Goal: Task Accomplishment & Management: Manage account settings

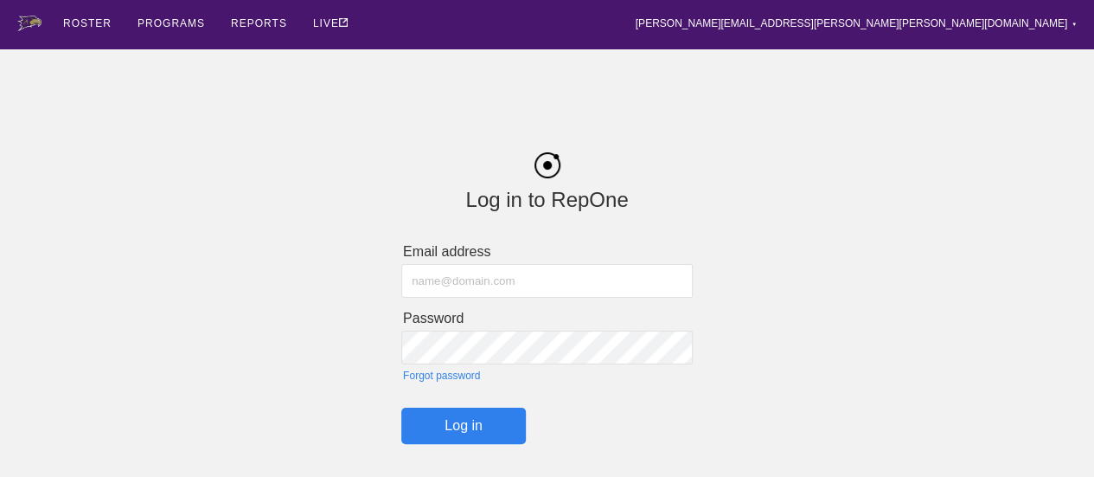
click at [433, 272] on input "text" at bounding box center [546, 281] width 291 height 34
type input "[PERSON_NAME][EMAIL_ADDRESS][PERSON_NAME][PERSON_NAME][DOMAIN_NAME]"
click at [401, 407] on input "Log in" at bounding box center [463, 425] width 125 height 36
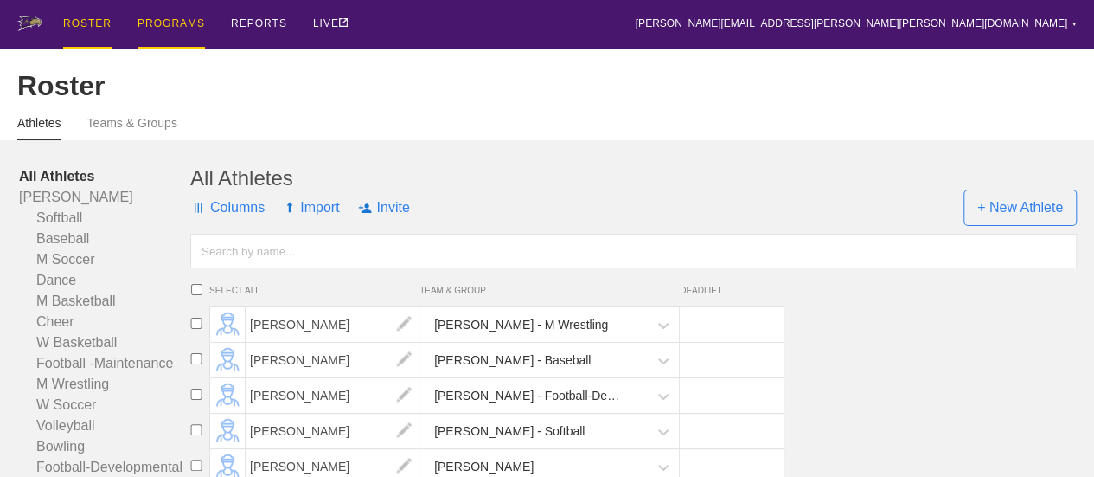
click at [163, 29] on div "PROGRAMS" at bounding box center [171, 24] width 67 height 49
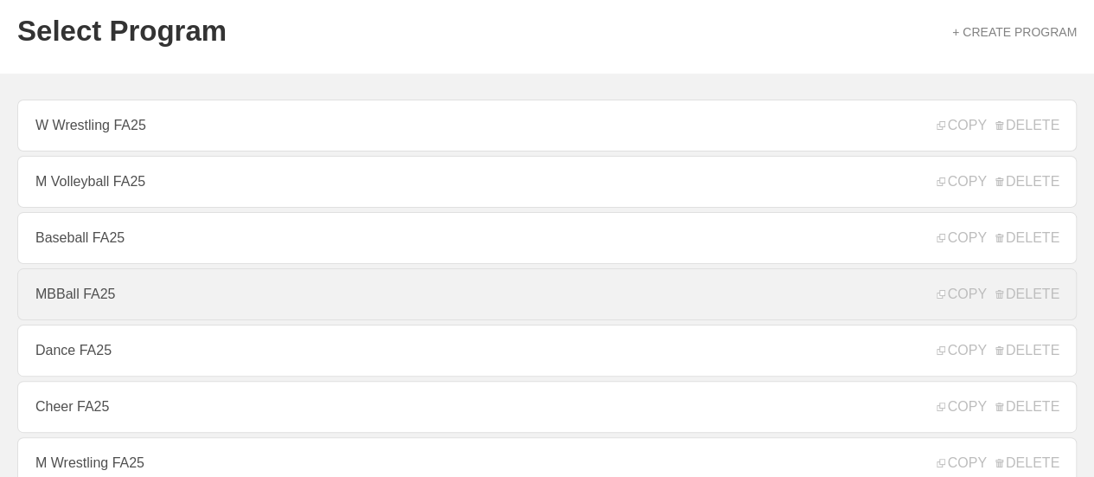
scroll to position [86, 0]
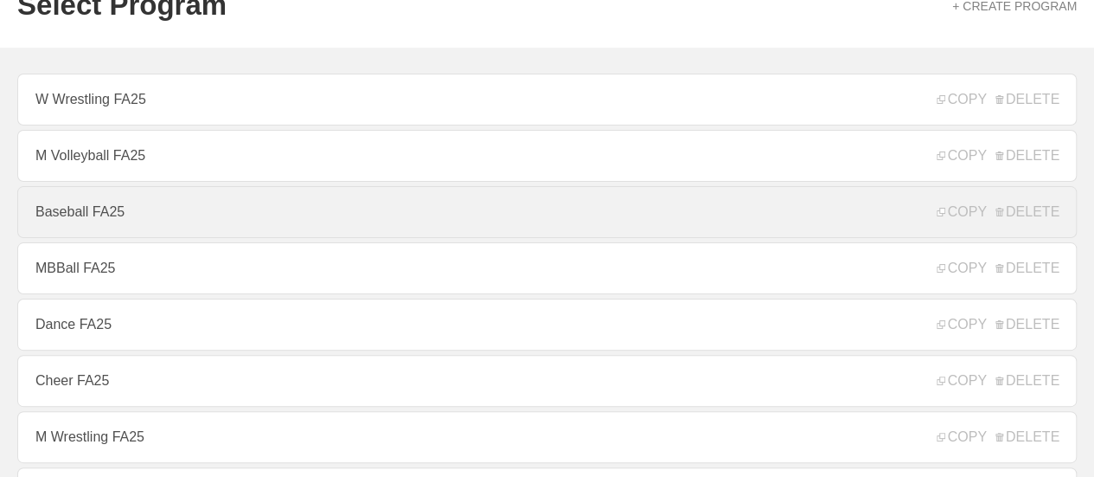
click at [142, 225] on link "Baseball FA25" at bounding box center [546, 212] width 1059 height 52
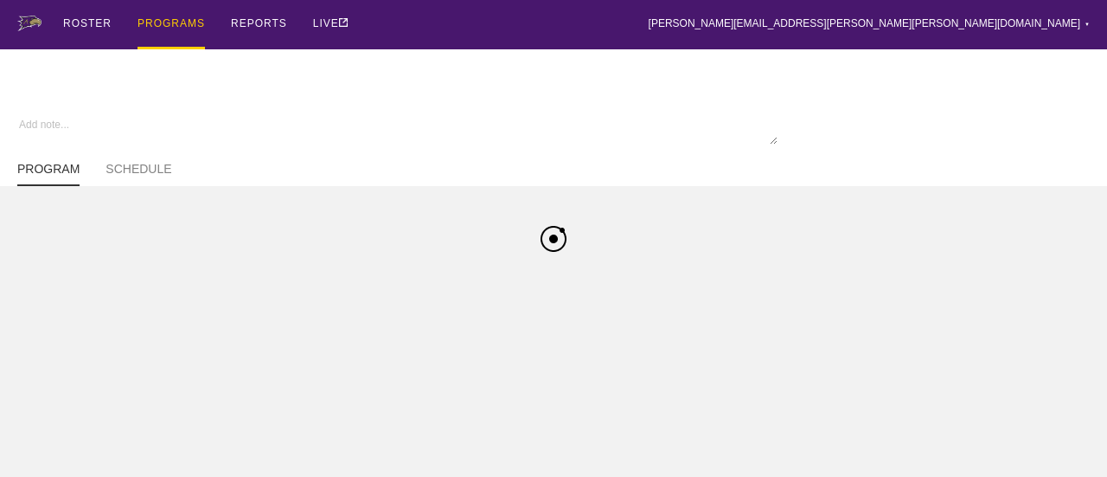
type textarea "x"
type input "Baseball FA25"
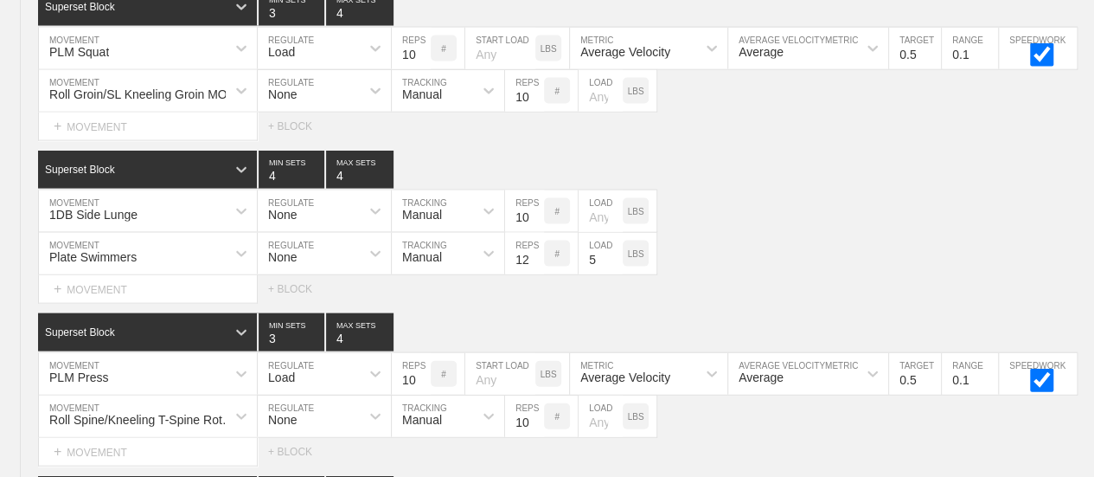
scroll to position [2230, 0]
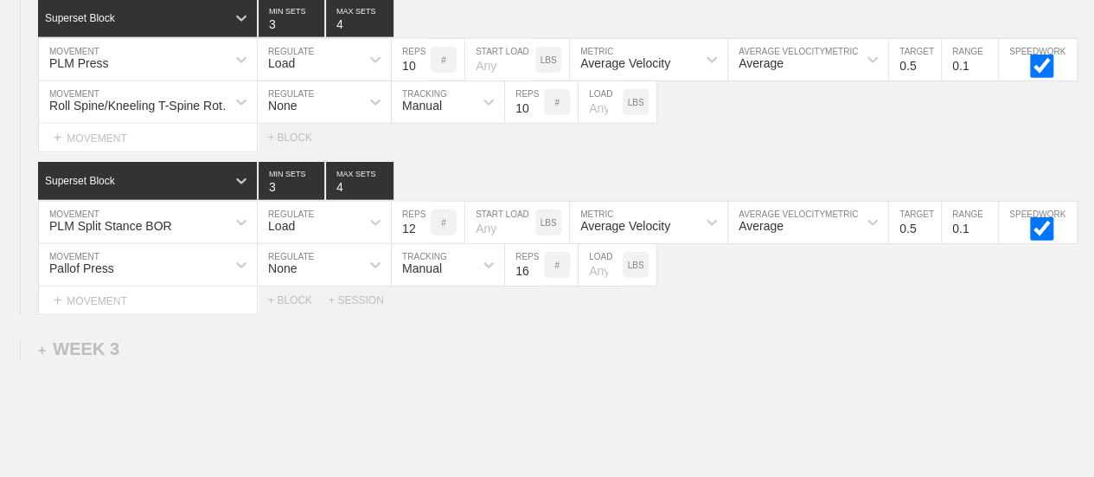
scroll to position [1971, 0]
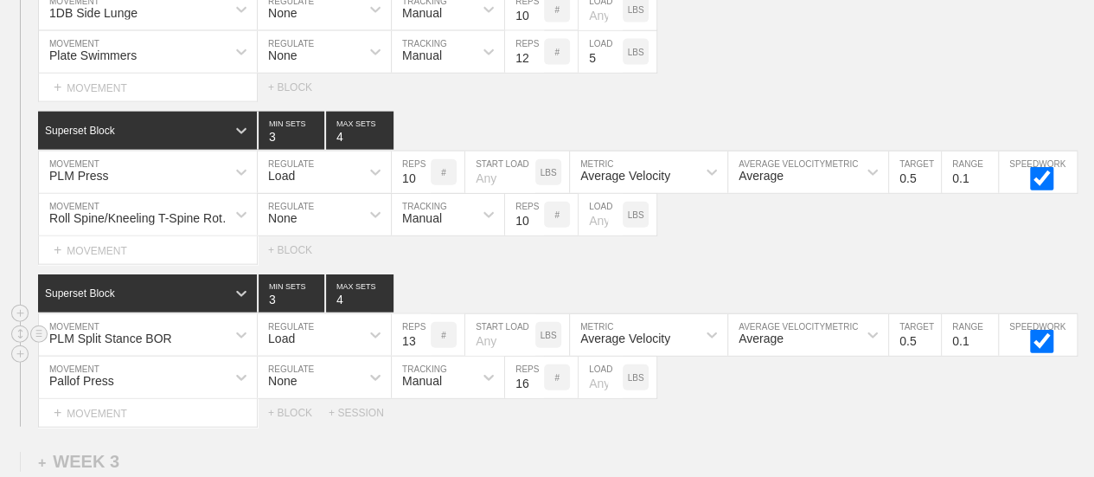
click at [422, 342] on input "13" at bounding box center [411, 335] width 39 height 42
click at [422, 342] on input "14" at bounding box center [411, 335] width 39 height 42
click at [422, 342] on input "15" at bounding box center [411, 335] width 39 height 42
click at [420, 349] on input "14" at bounding box center [411, 335] width 39 height 42
click at [420, 349] on input "13" at bounding box center [411, 335] width 39 height 42
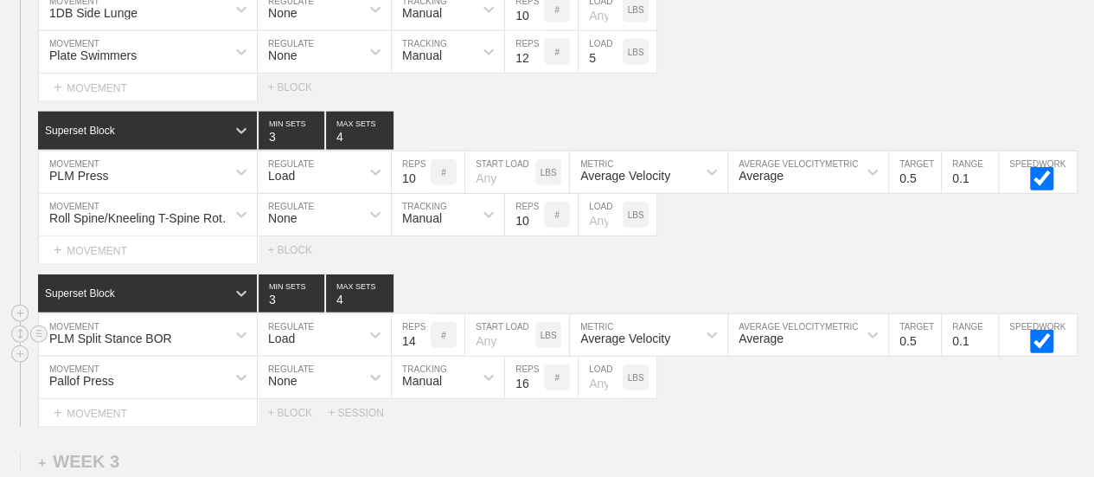
click at [422, 341] on input "14" at bounding box center [411, 335] width 39 height 42
click at [422, 341] on input "15" at bounding box center [411, 335] width 39 height 42
type input "16"
click at [422, 341] on input "16" at bounding box center [411, 335] width 39 height 42
click at [685, 248] on div "Select... MOVEMENT + MOVEMENT + BLOCK" at bounding box center [547, 250] width 1094 height 28
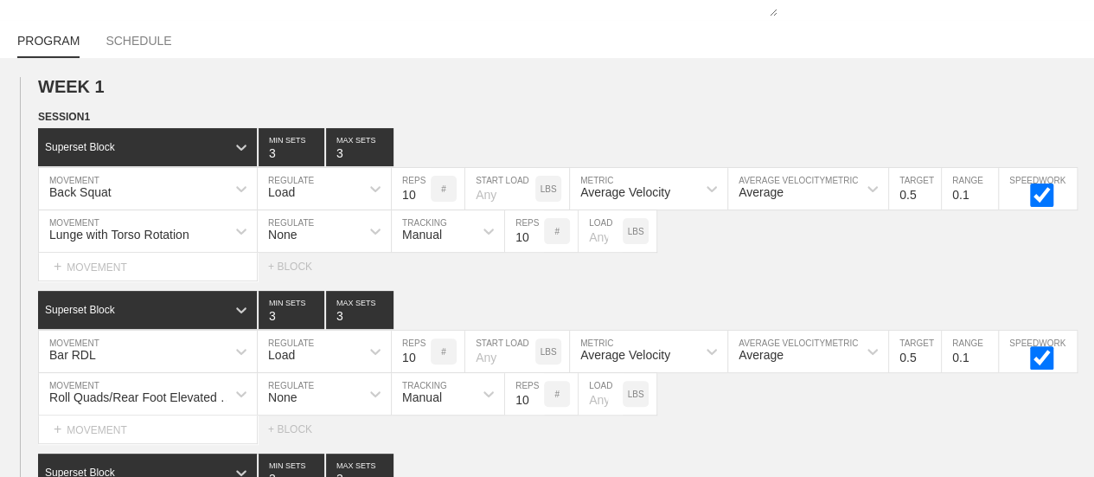
scroll to position [0, 0]
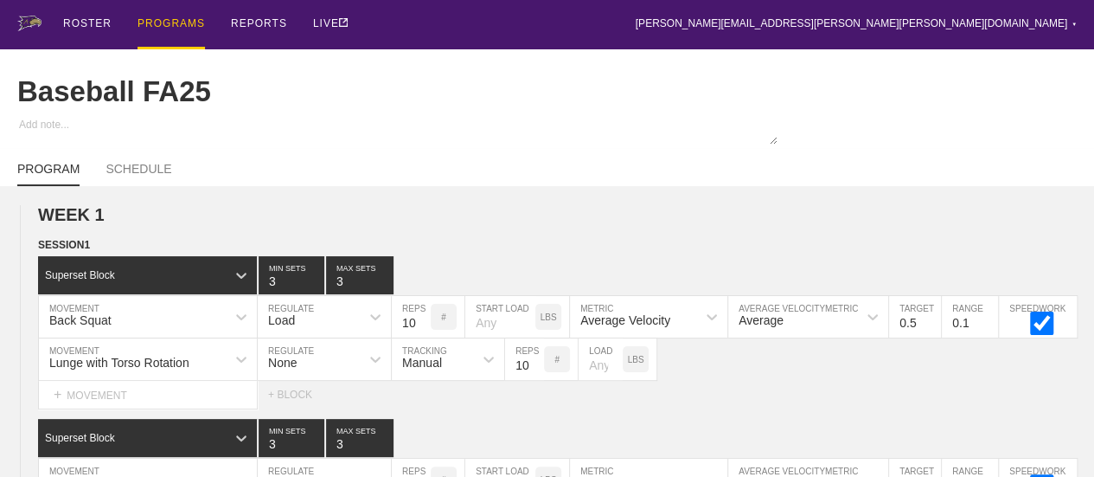
click at [173, 22] on div "PROGRAMS" at bounding box center [171, 24] width 67 height 49
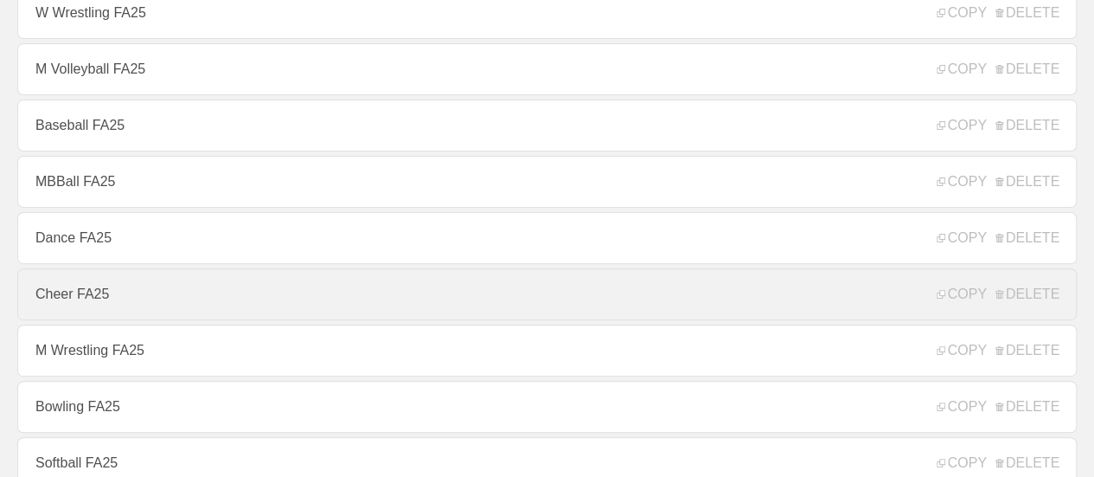
scroll to position [432, 0]
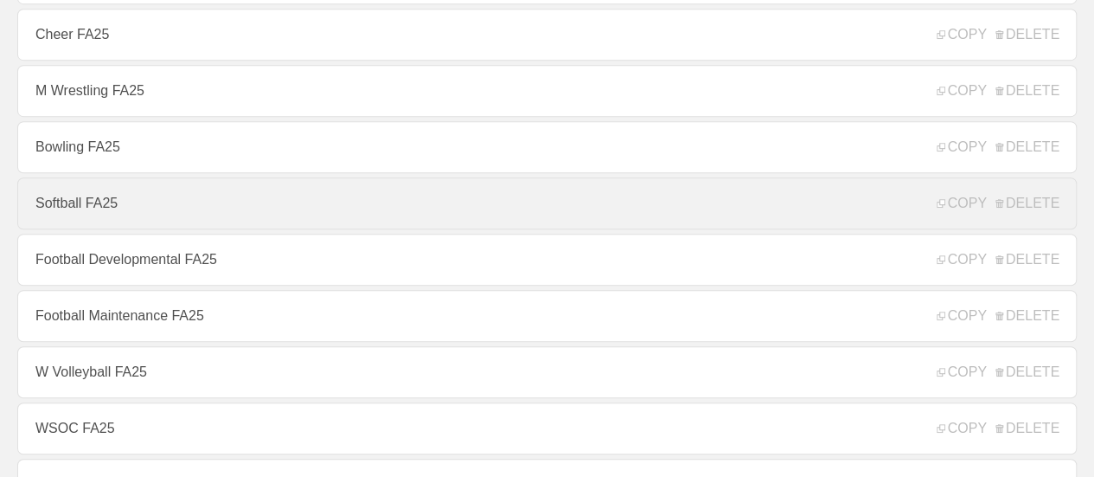
click at [86, 210] on link "Softball FA25" at bounding box center [546, 203] width 1059 height 52
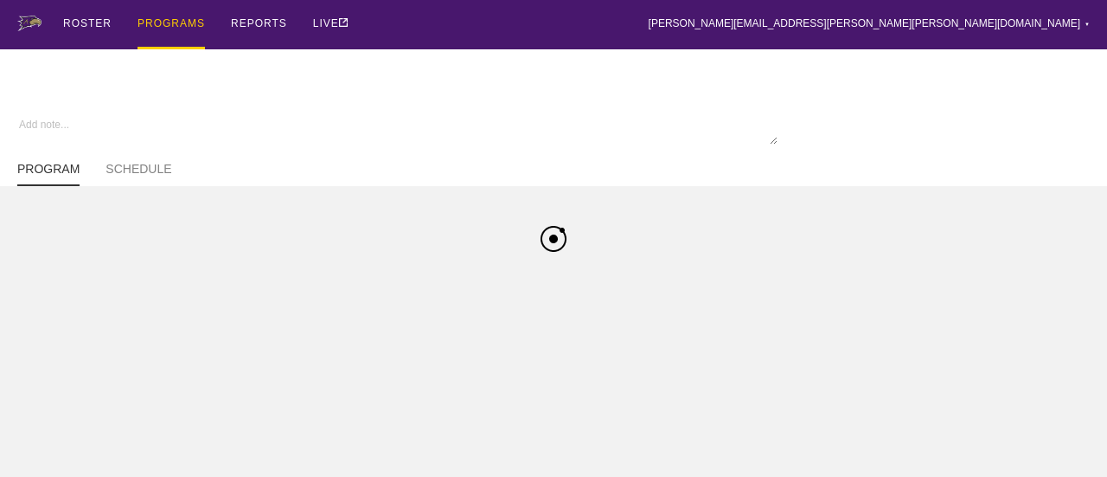
type textarea "x"
type input "Softball FA25"
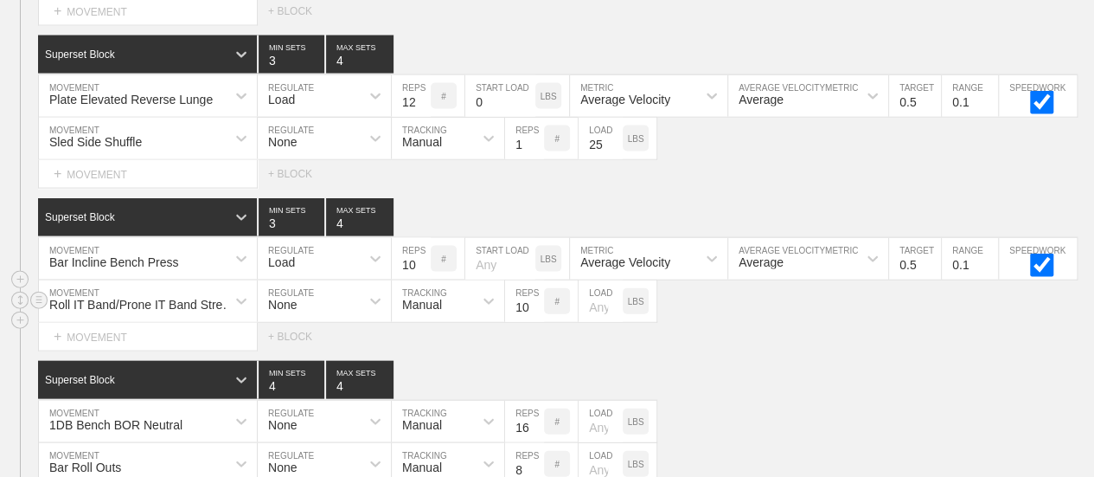
scroll to position [1591, 0]
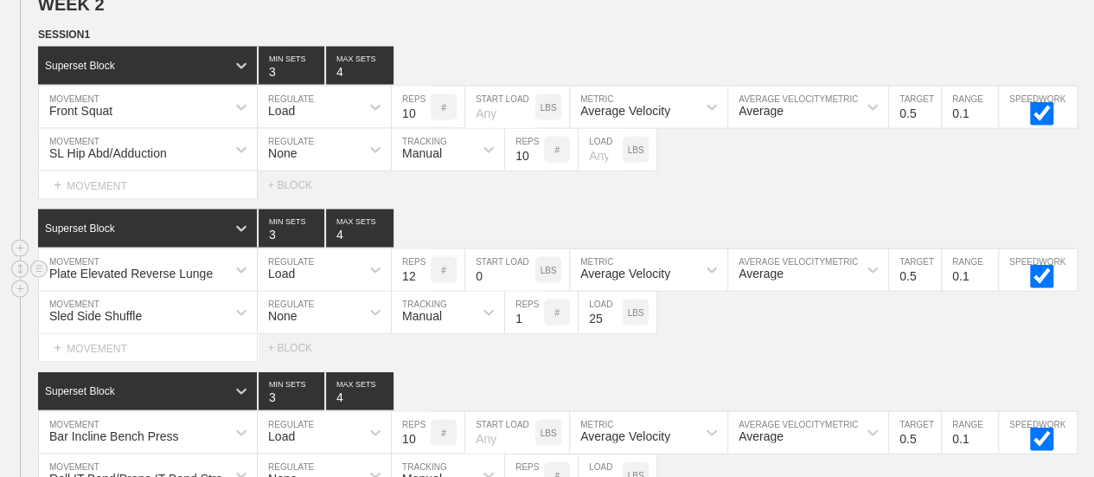
click at [490, 282] on input "0" at bounding box center [500, 269] width 70 height 42
click at [747, 185] on div "Select... MOVEMENT + MOVEMENT + BLOCK" at bounding box center [547, 184] width 1094 height 28
click at [420, 277] on input "13" at bounding box center [411, 269] width 39 height 42
click at [420, 277] on input "14" at bounding box center [411, 269] width 39 height 42
click at [420, 278] on input "15" at bounding box center [411, 269] width 39 height 42
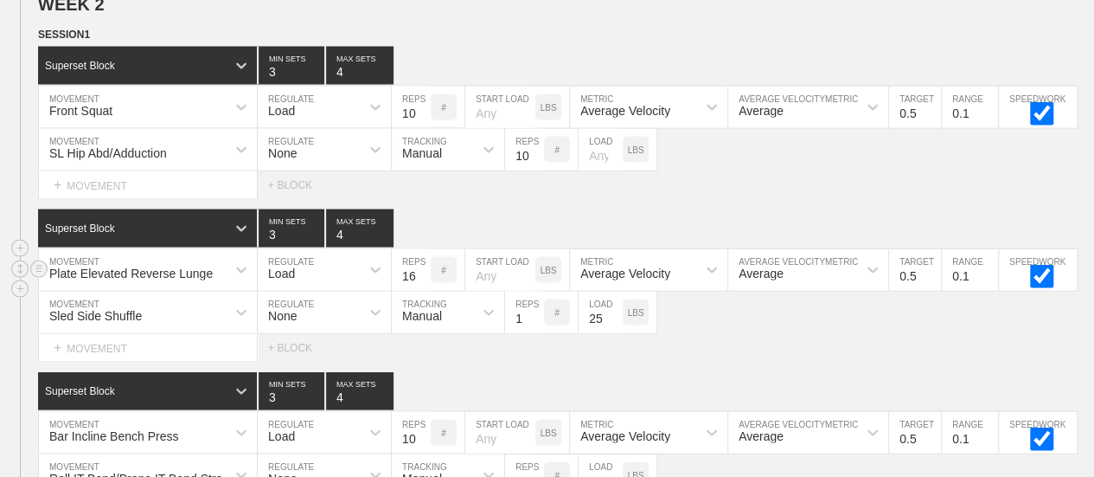
type input "16"
click at [420, 278] on input "16" at bounding box center [411, 269] width 39 height 42
click at [747, 198] on div "Select... MOVEMENT + MOVEMENT + BLOCK" at bounding box center [547, 184] width 1094 height 28
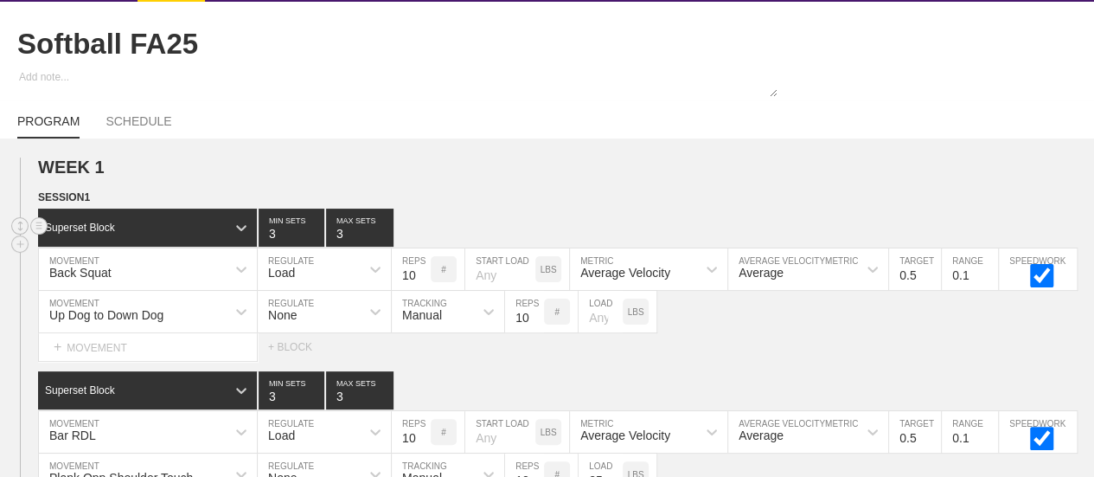
scroll to position [0, 0]
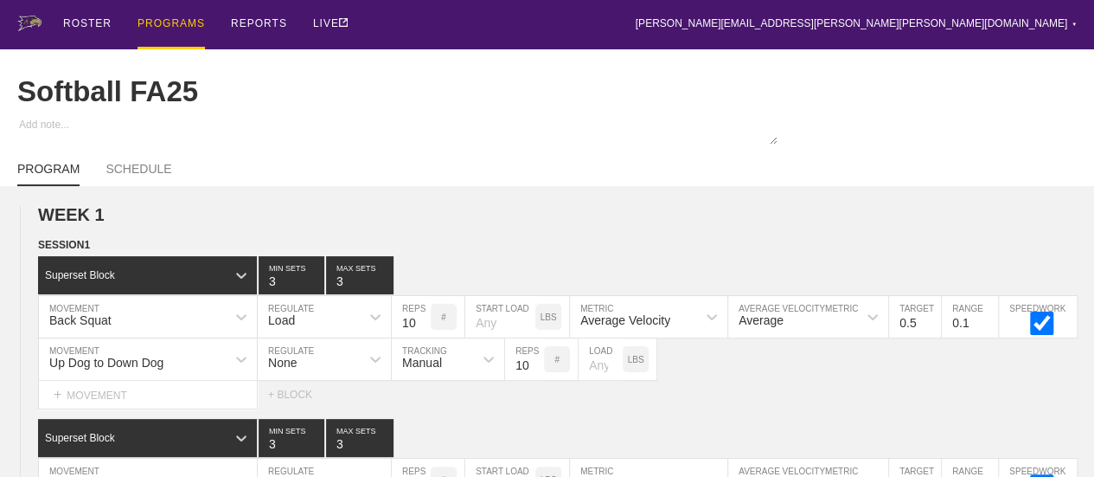
click at [170, 21] on div "PROGRAMS" at bounding box center [171, 24] width 67 height 49
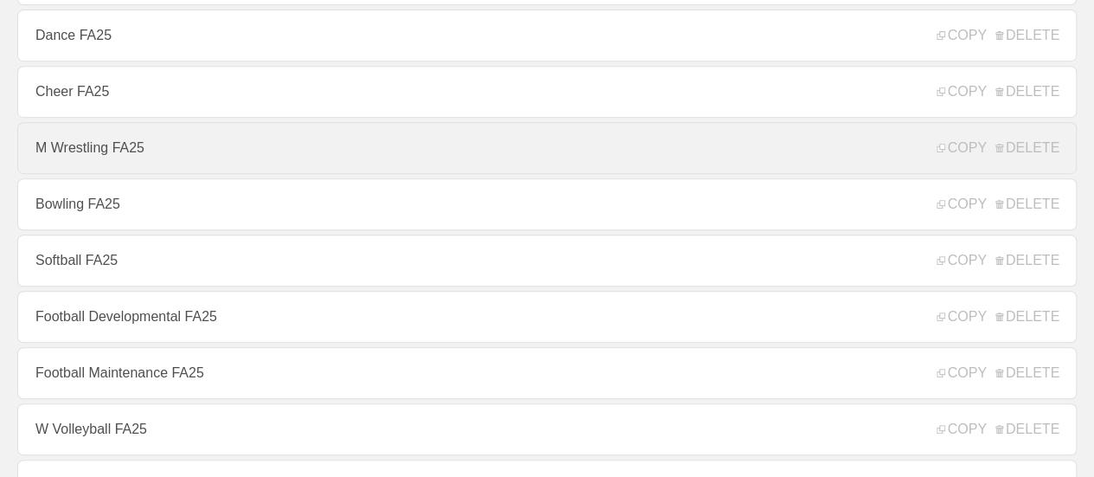
scroll to position [519, 0]
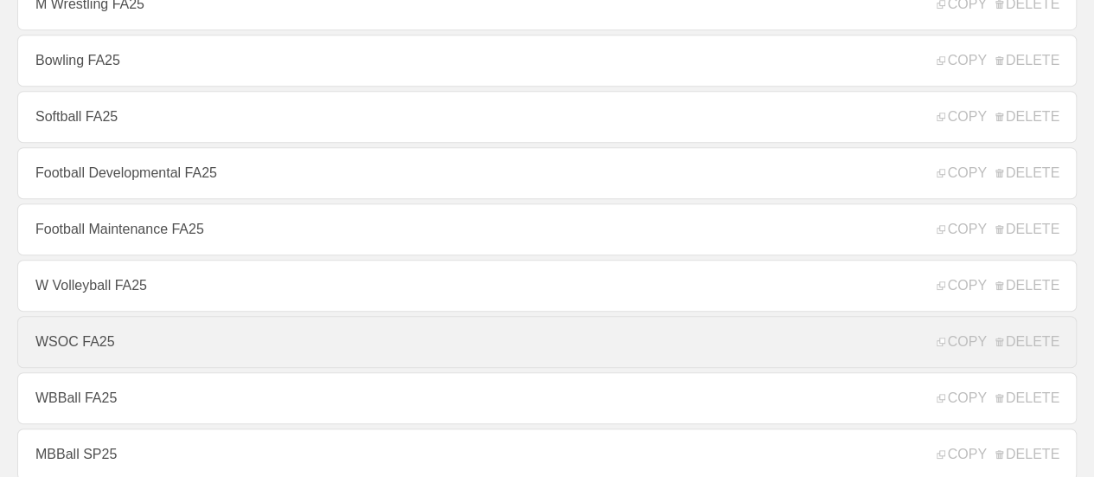
click at [81, 347] on link "WSOC FA25" at bounding box center [546, 342] width 1059 height 52
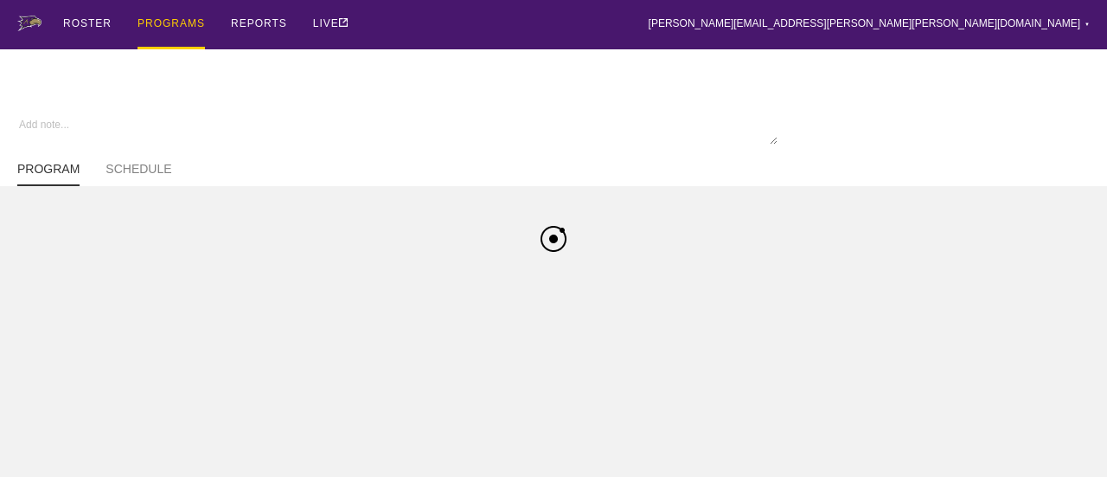
type textarea "x"
type input "WSOC FA25"
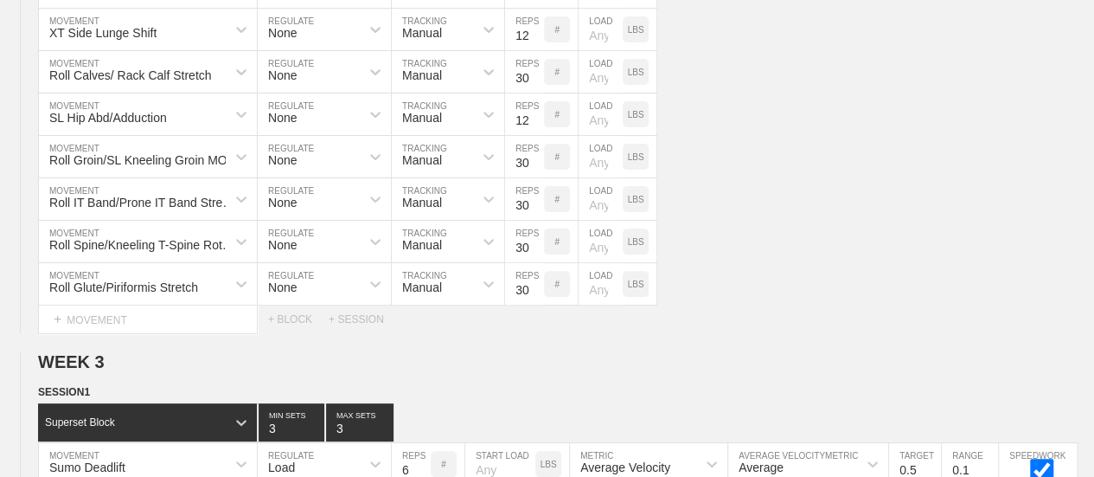
scroll to position [8443, 0]
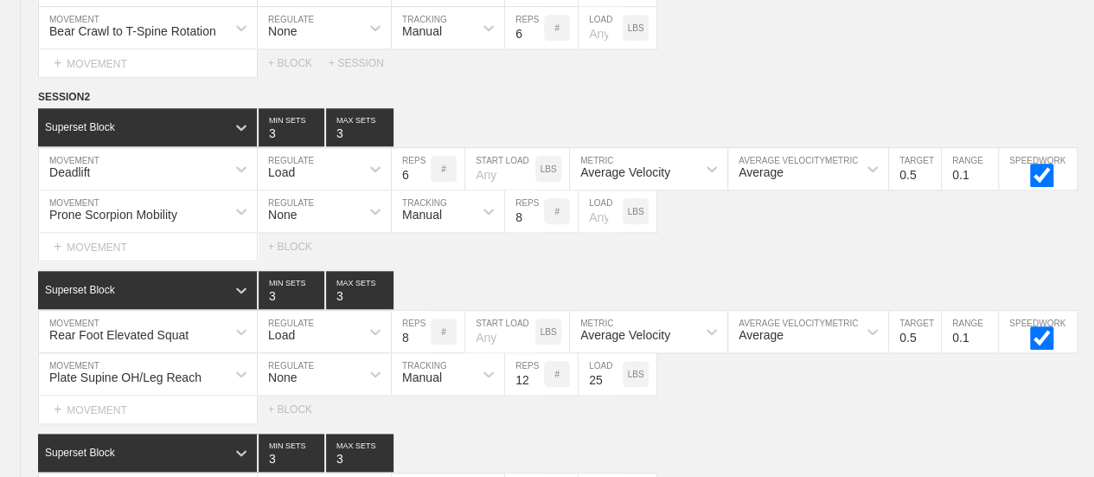
scroll to position [0, 0]
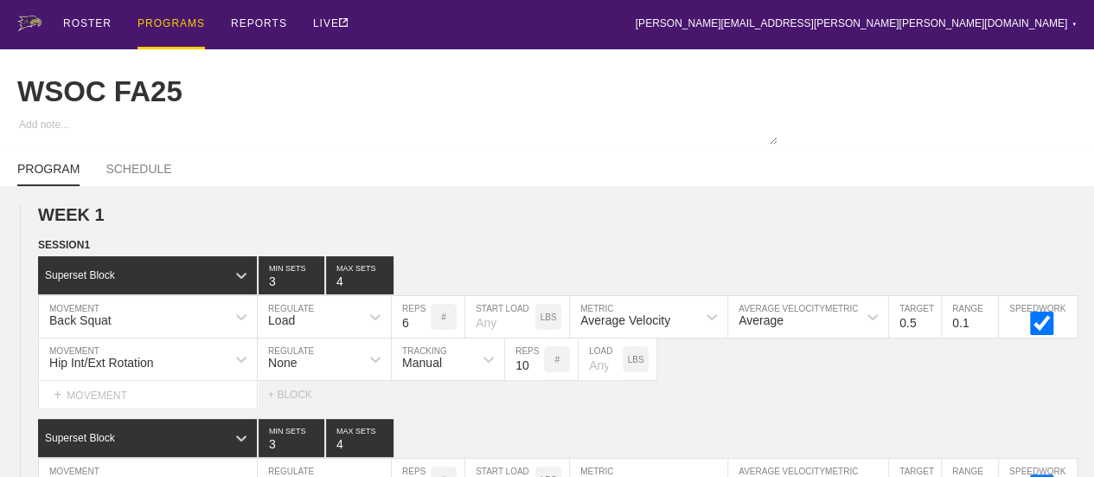
click at [178, 19] on div "PROGRAMS" at bounding box center [171, 24] width 67 height 49
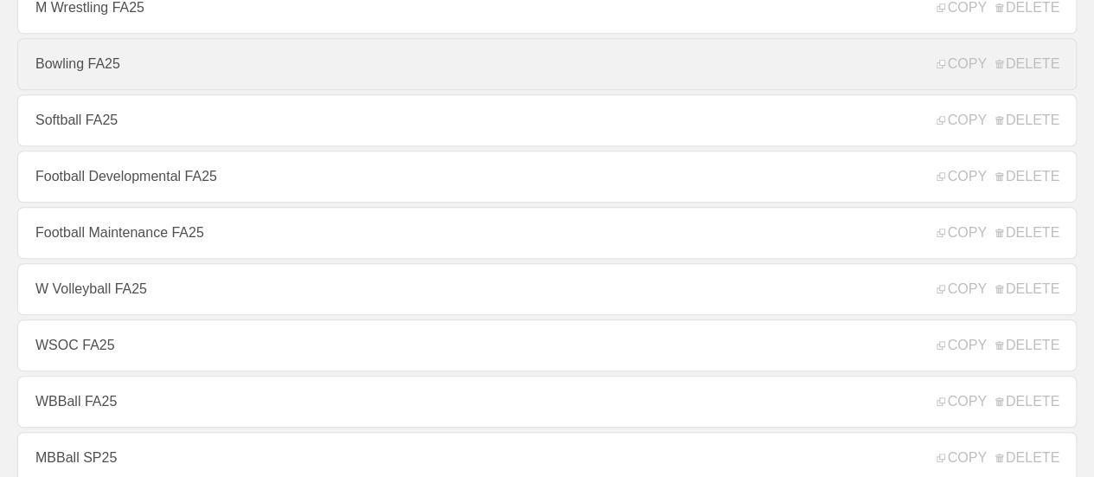
scroll to position [519, 0]
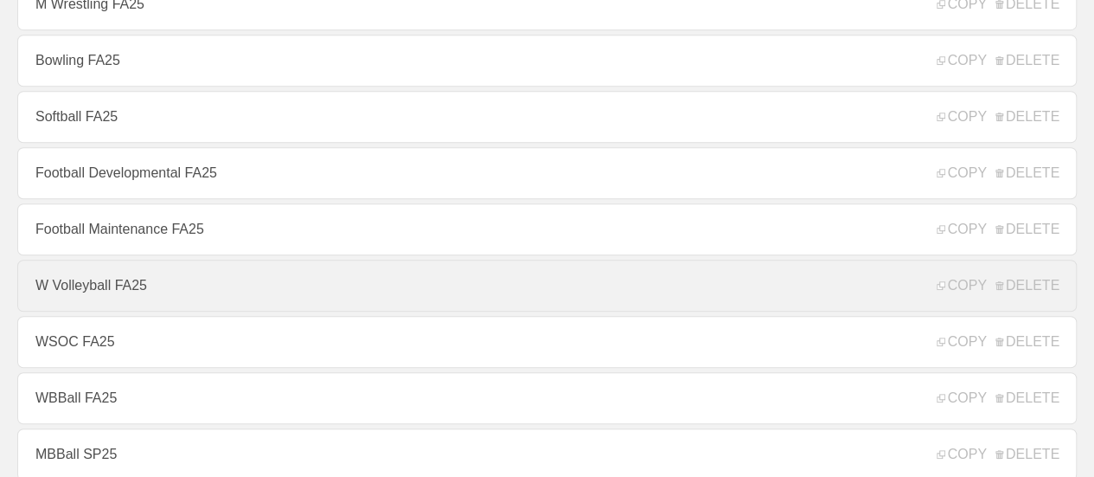
click at [79, 291] on link "W Volleyball FA25" at bounding box center [546, 285] width 1059 height 52
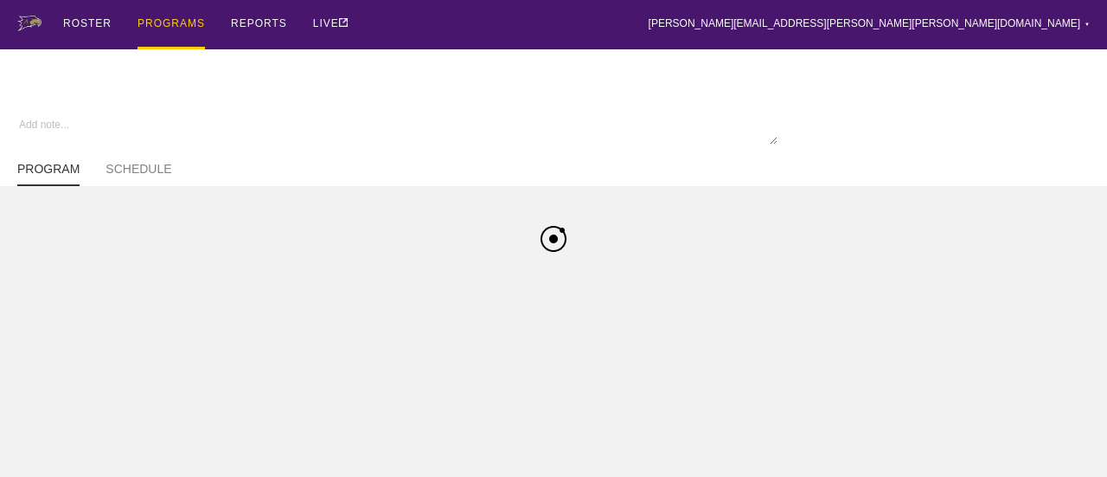
type textarea "x"
type input "W Volleyball FA25"
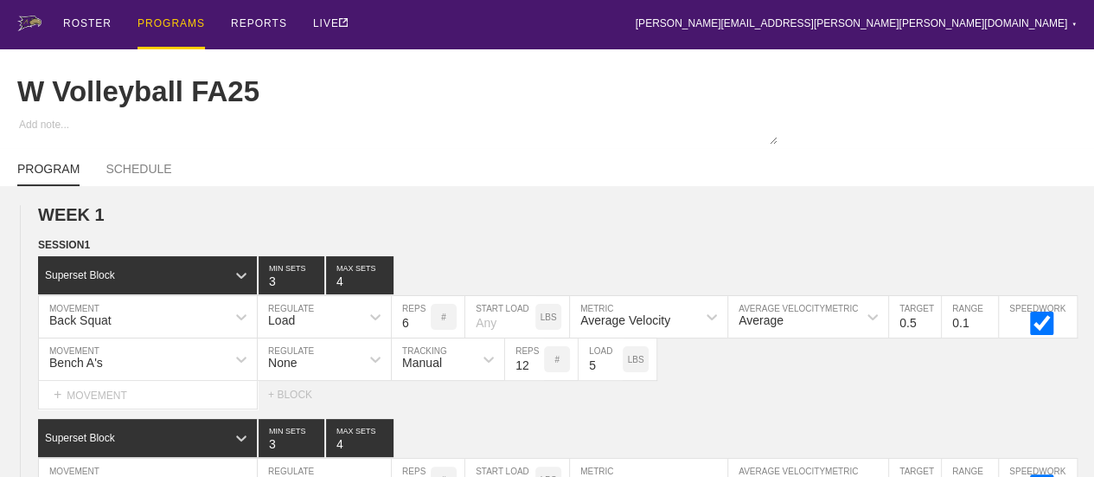
click at [865, 34] on div "ROSTER PROGRAMS REPORTS LIVE [PERSON_NAME][EMAIL_ADDRESS][PERSON_NAME][PERSON_N…" at bounding box center [546, 24] width 1059 height 49
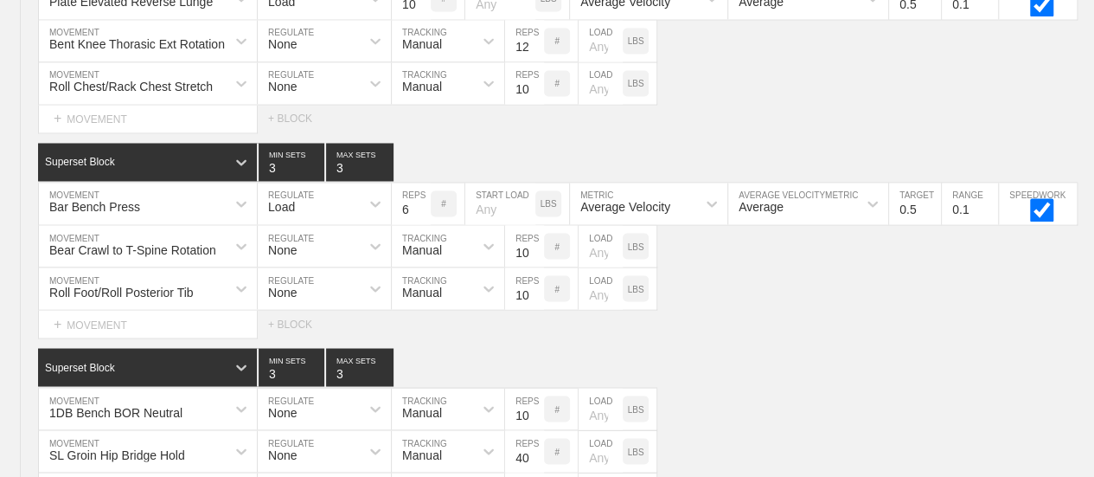
scroll to position [8319, 0]
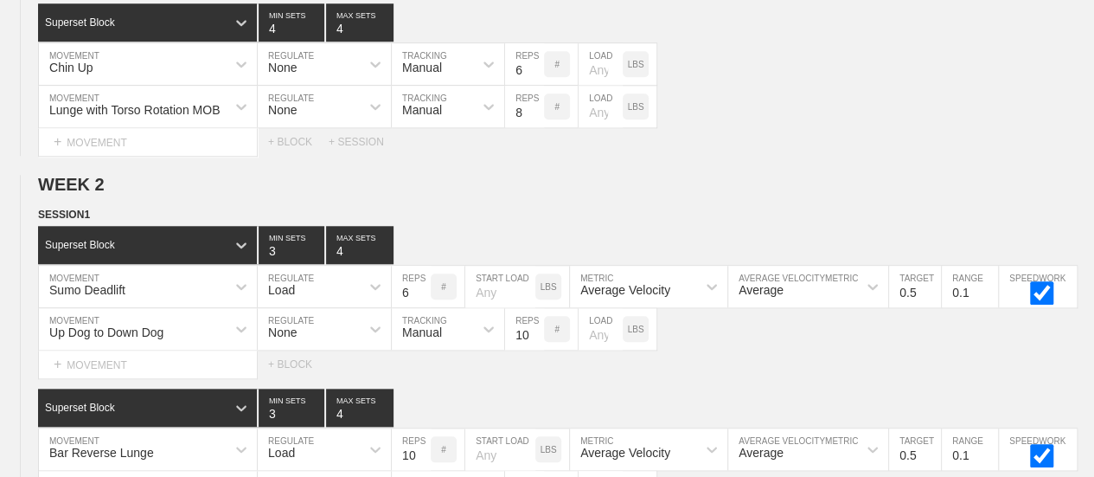
scroll to position [0, 0]
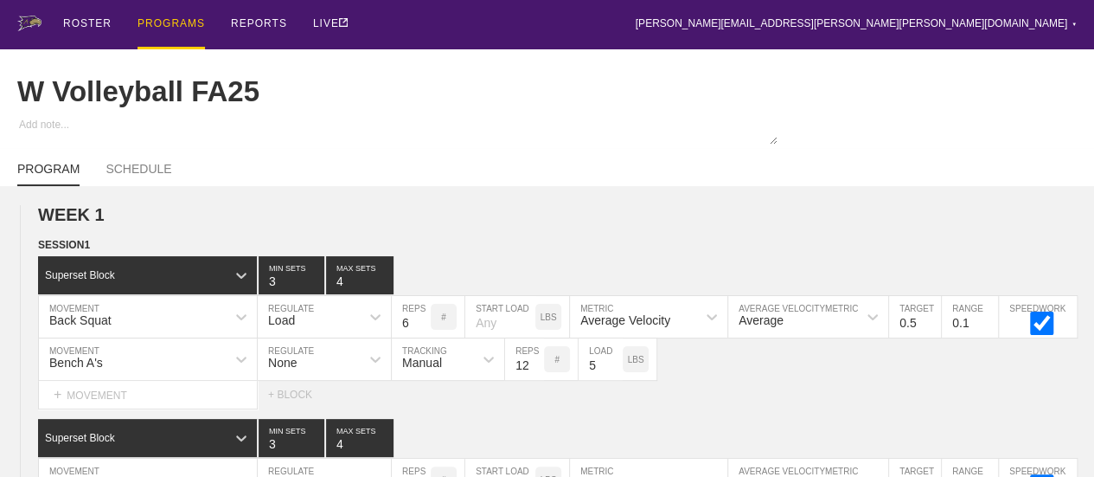
click at [175, 22] on div "PROGRAMS" at bounding box center [171, 24] width 67 height 49
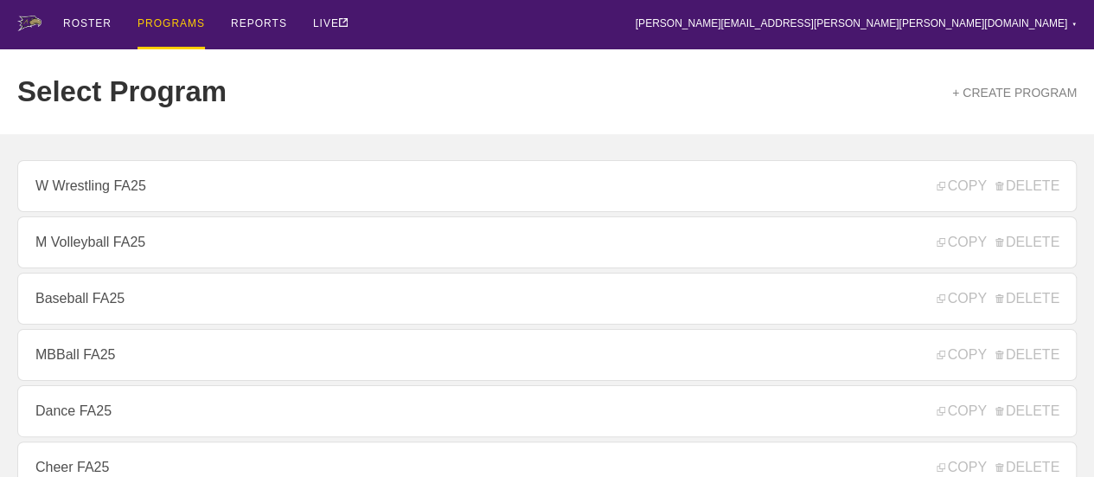
click at [398, 27] on div "ROSTER PROGRAMS REPORTS LIVE [PERSON_NAME][EMAIL_ADDRESS][PERSON_NAME][PERSON_N…" at bounding box center [546, 24] width 1059 height 49
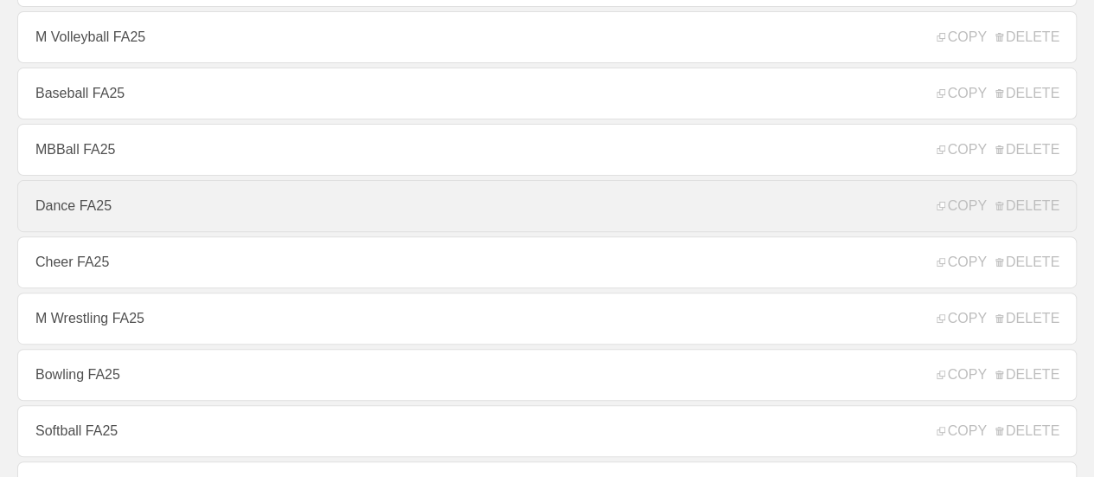
scroll to position [259, 0]
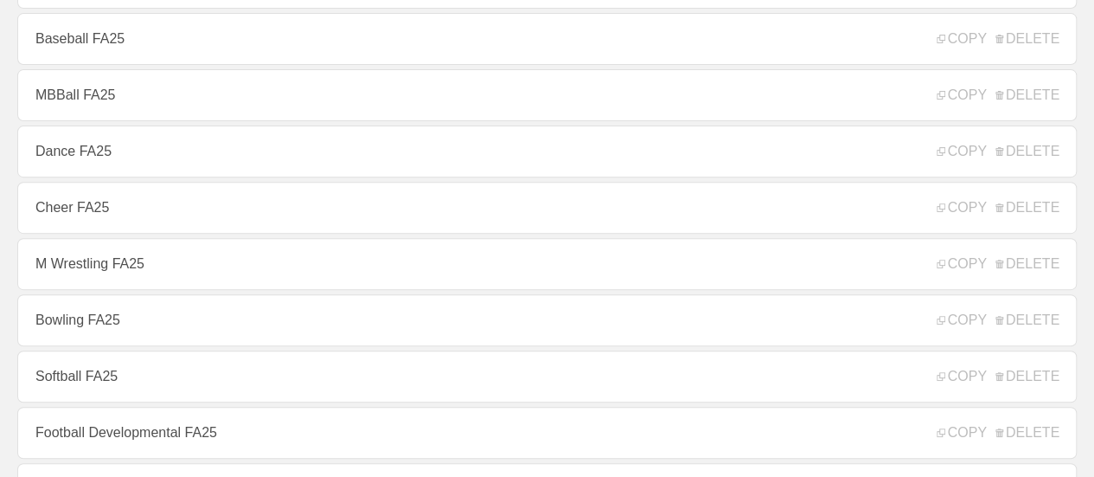
click at [112, 266] on link "M Wrestling FA25" at bounding box center [546, 264] width 1059 height 52
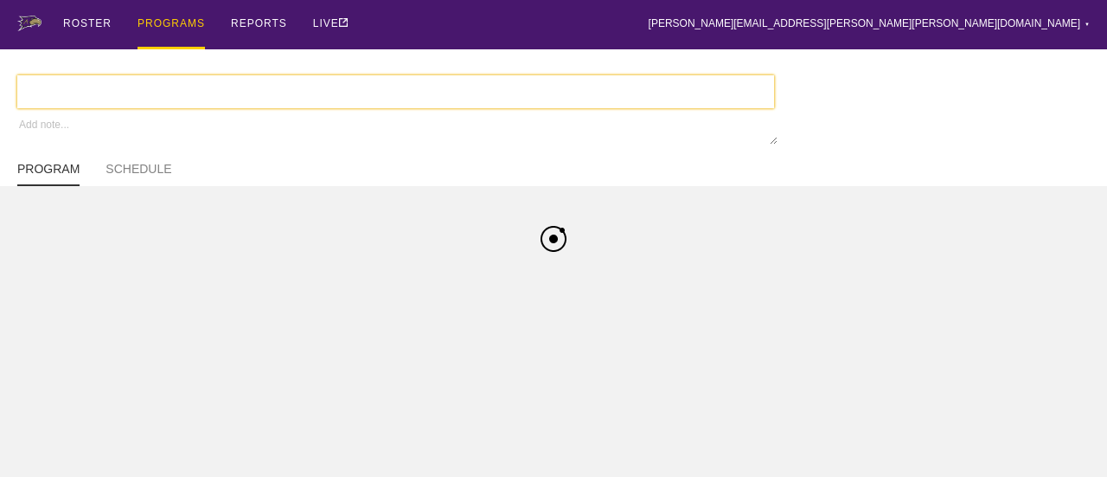
type textarea "x"
type input "M Wrestling FA25"
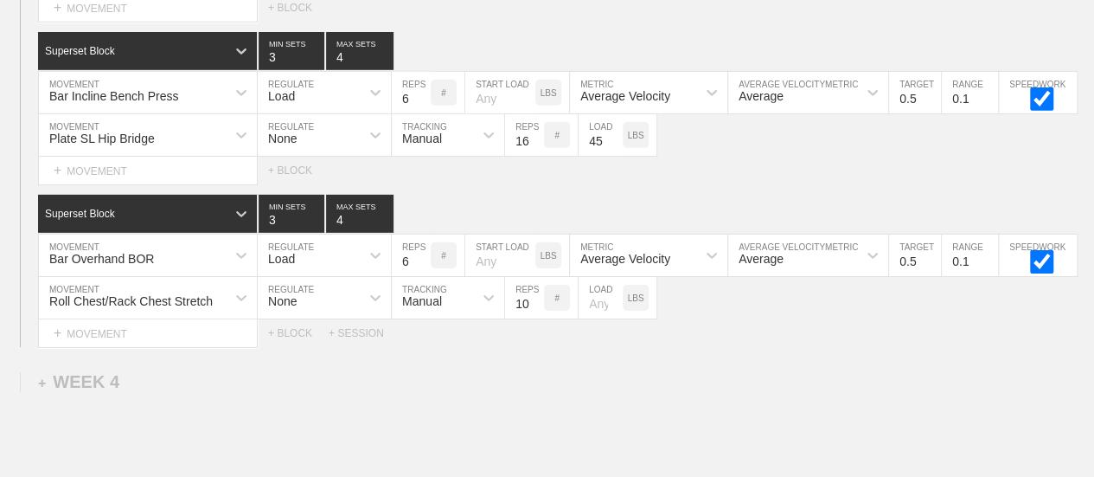
scroll to position [2615, 0]
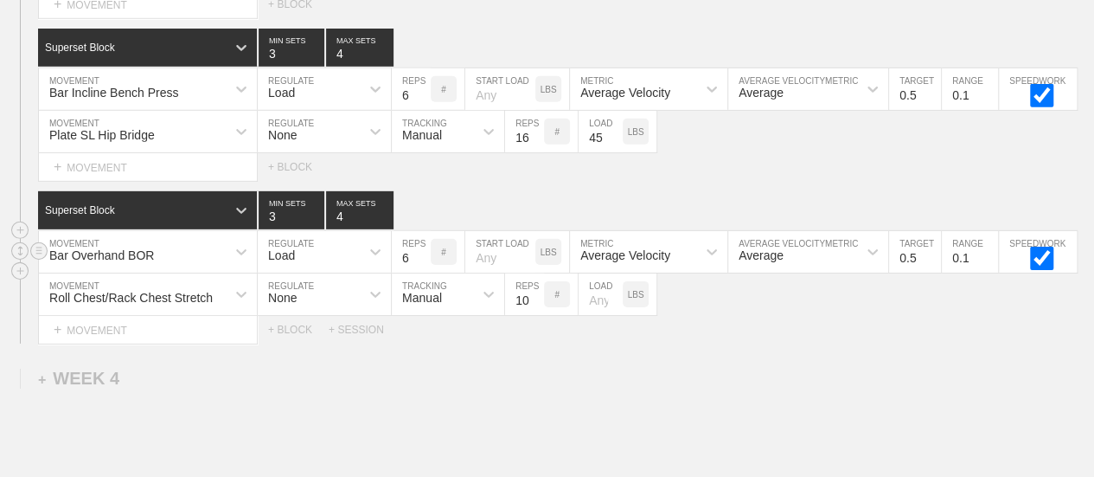
click at [210, 251] on div "Bar Overhand BOR" at bounding box center [148, 252] width 218 height 42
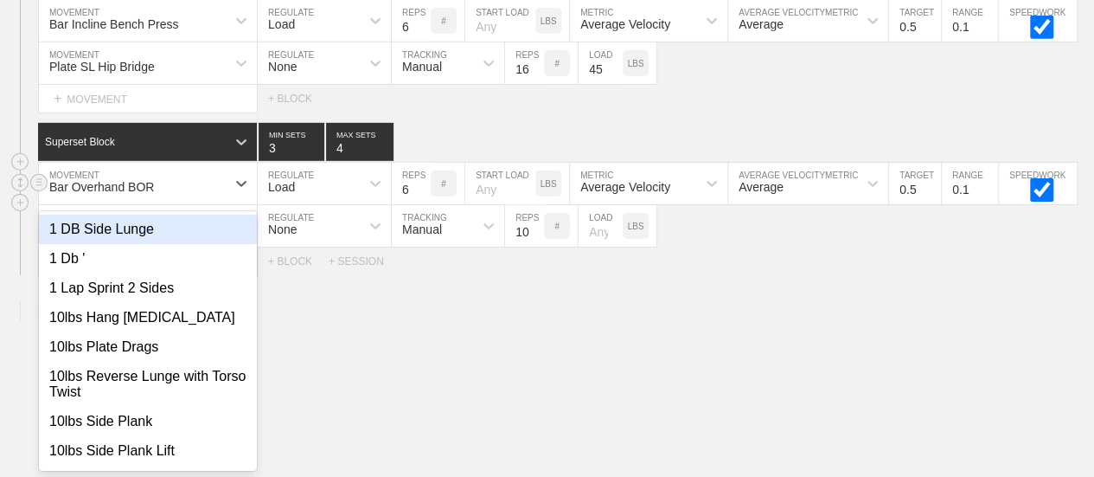
scroll to position [2688, 0]
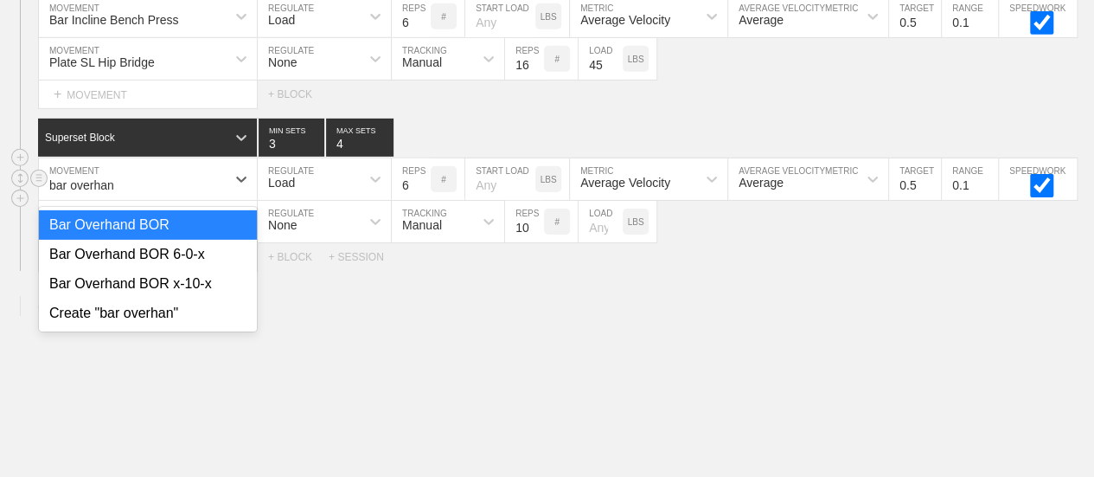
type input "bar overhand"
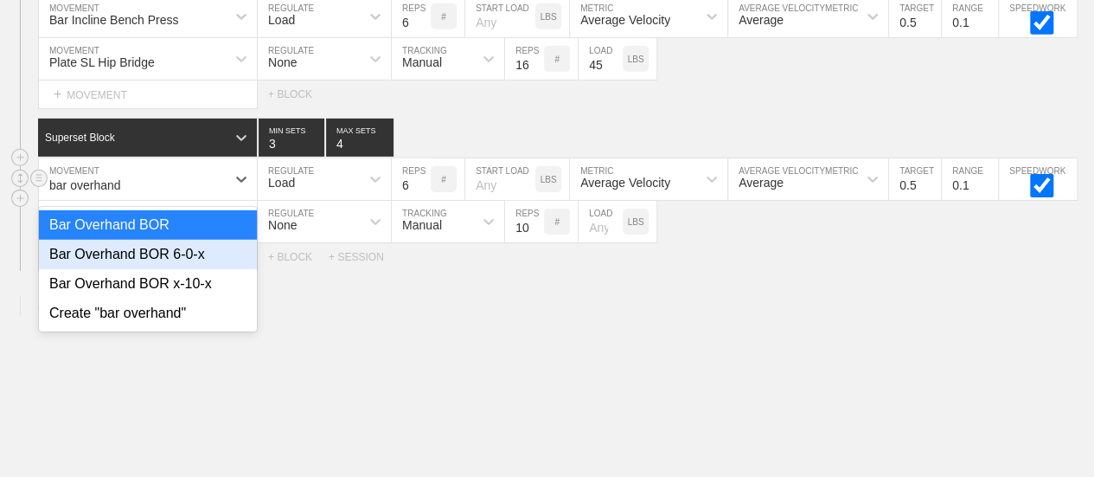
click at [204, 257] on div "Bar Overhand BOR 6-0-x" at bounding box center [148, 254] width 218 height 29
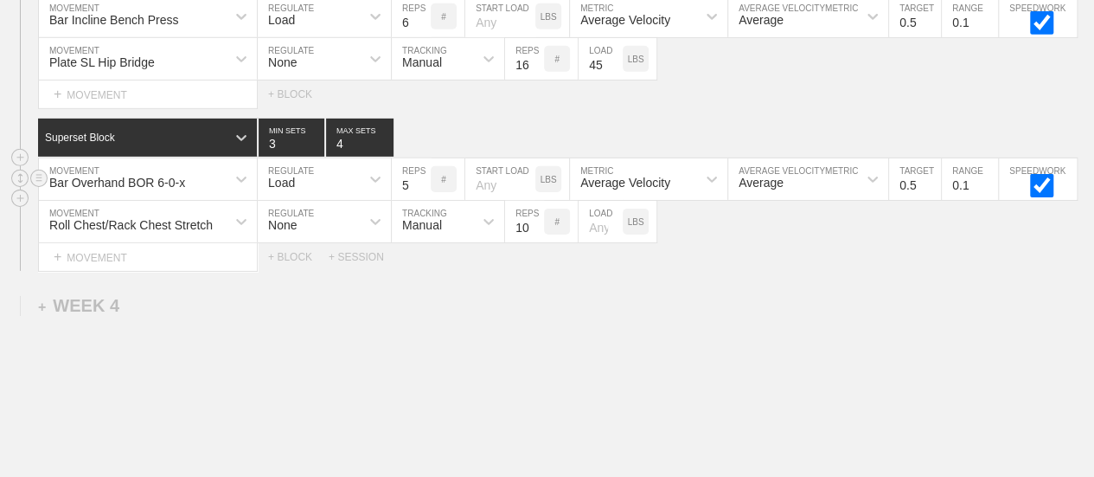
type input "5"
click at [424, 193] on input "5" at bounding box center [411, 179] width 39 height 42
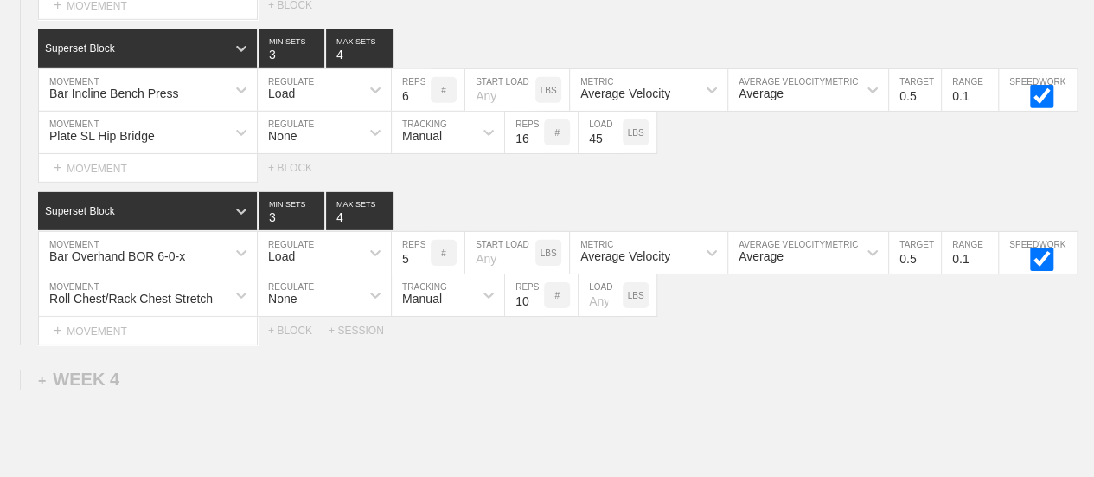
scroll to position [2515, 0]
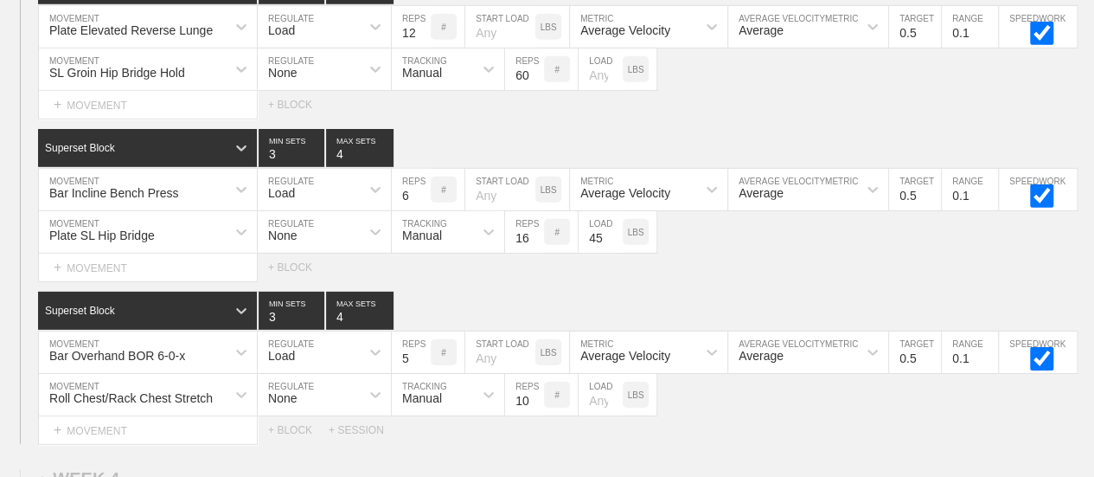
click at [760, 258] on div "Select... MOVEMENT + MOVEMENT + BLOCK" at bounding box center [547, 267] width 1094 height 28
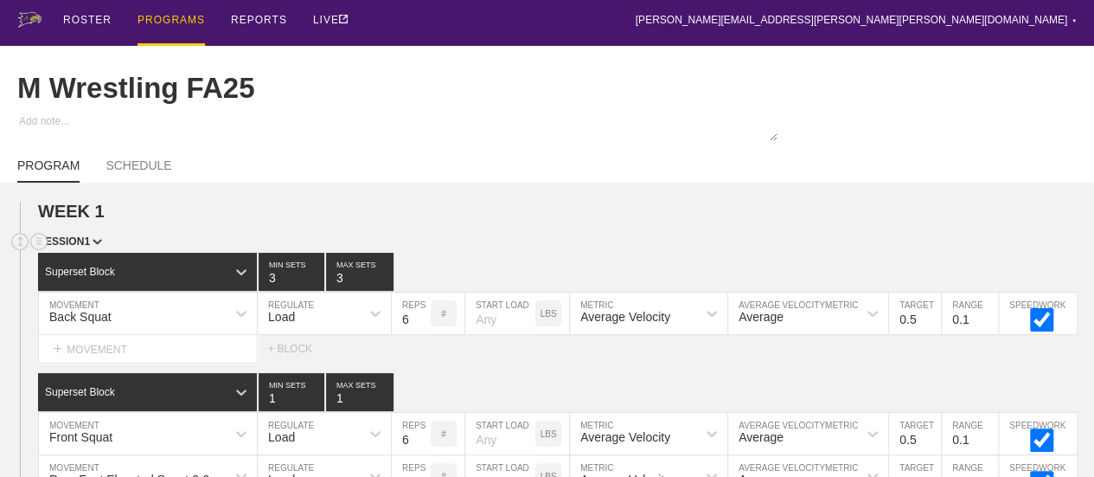
scroll to position [0, 0]
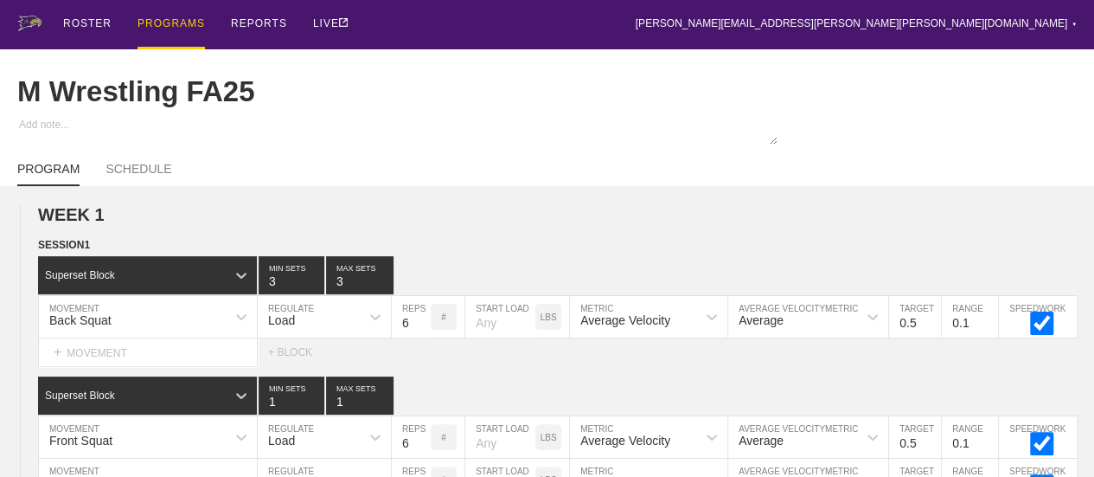
click at [167, 28] on div "PROGRAMS" at bounding box center [171, 24] width 67 height 49
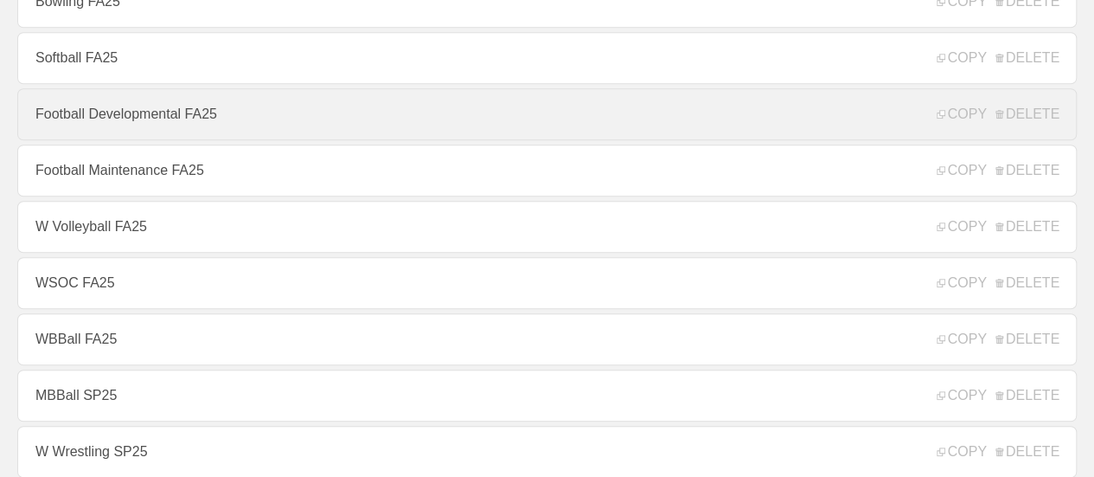
scroll to position [605, 0]
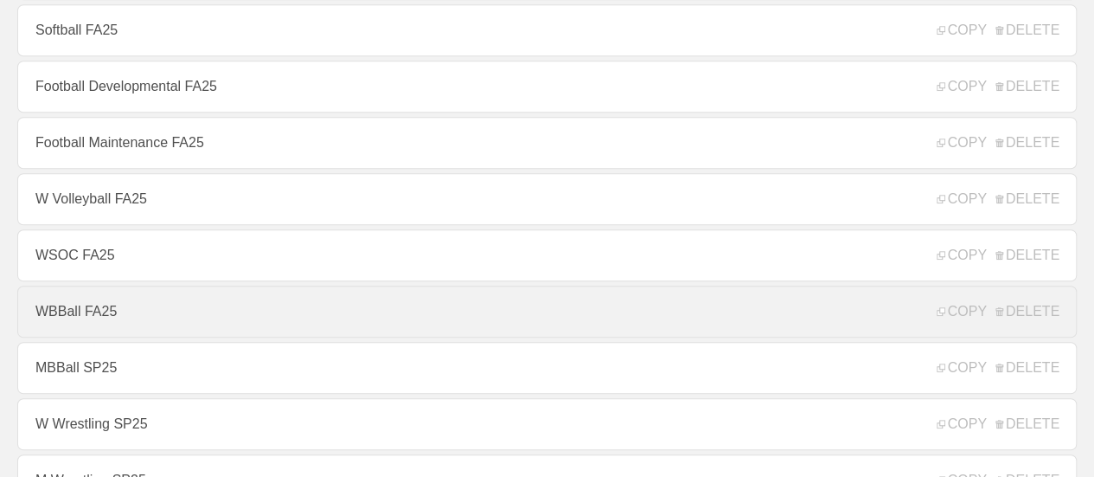
click at [89, 323] on link "WBBall FA25" at bounding box center [546, 311] width 1059 height 52
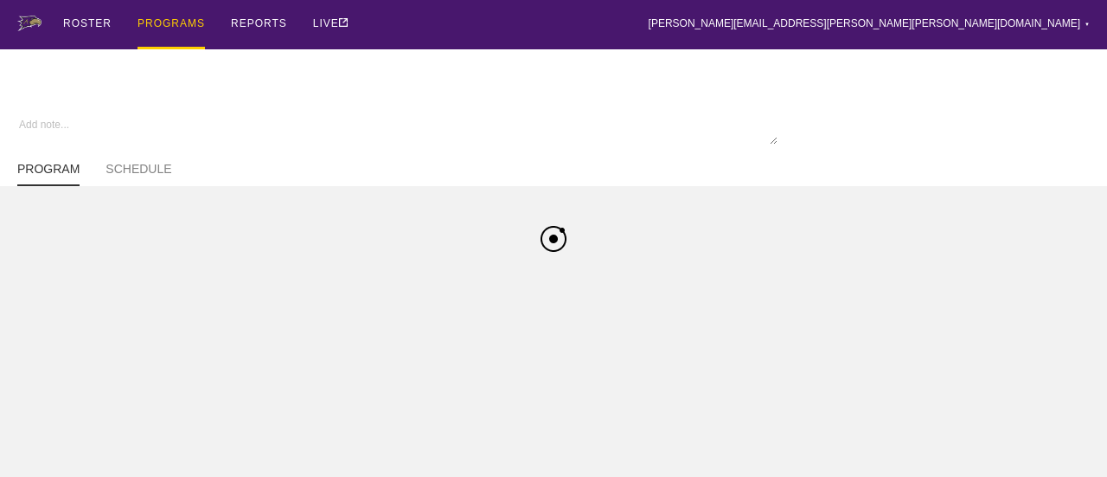
type textarea "x"
type input "WBBall FA25"
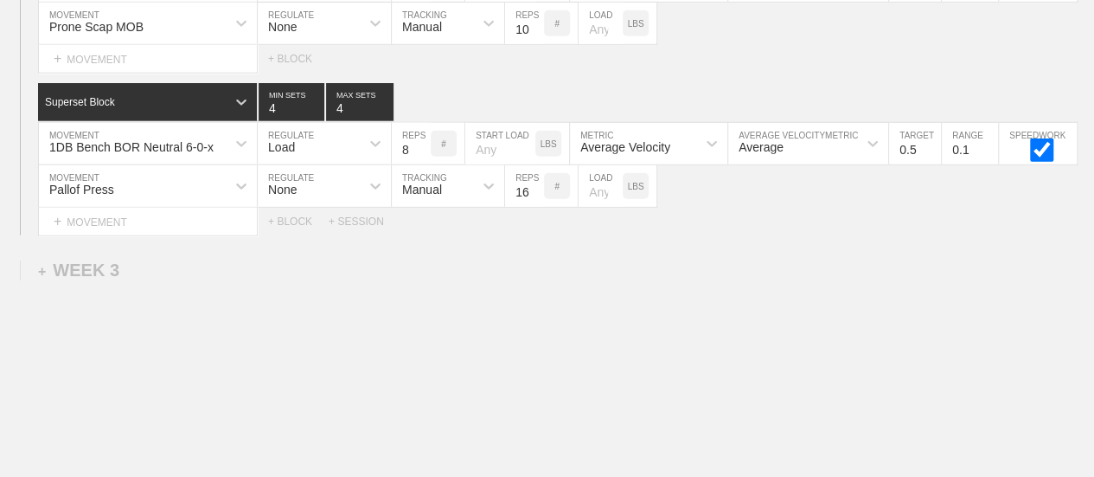
scroll to position [2057, 0]
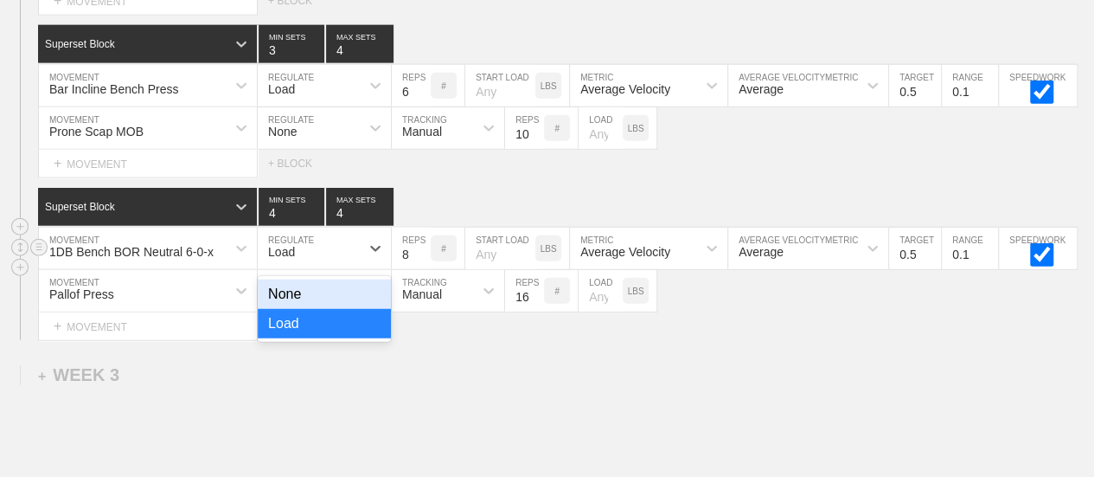
click at [322, 251] on div "Load" at bounding box center [309, 248] width 102 height 29
click at [287, 298] on div "None" at bounding box center [324, 293] width 133 height 29
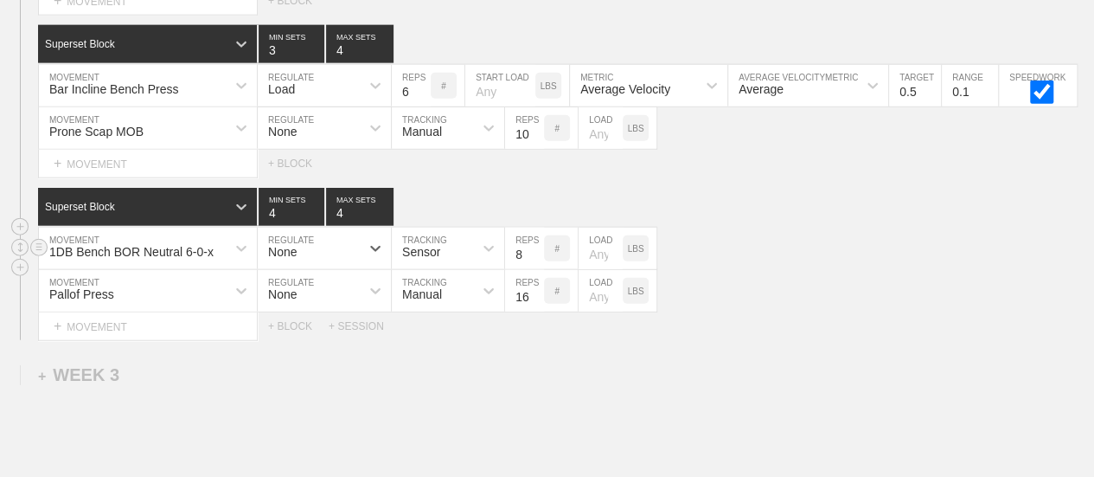
click at [429, 252] on div "Sensor" at bounding box center [421, 252] width 38 height 14
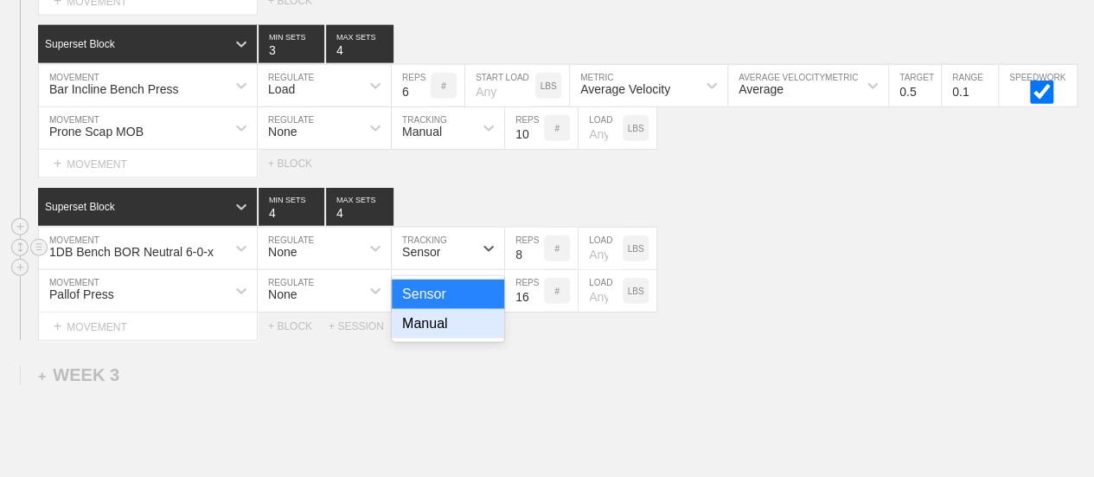
click at [431, 333] on div "Manual" at bounding box center [448, 323] width 112 height 29
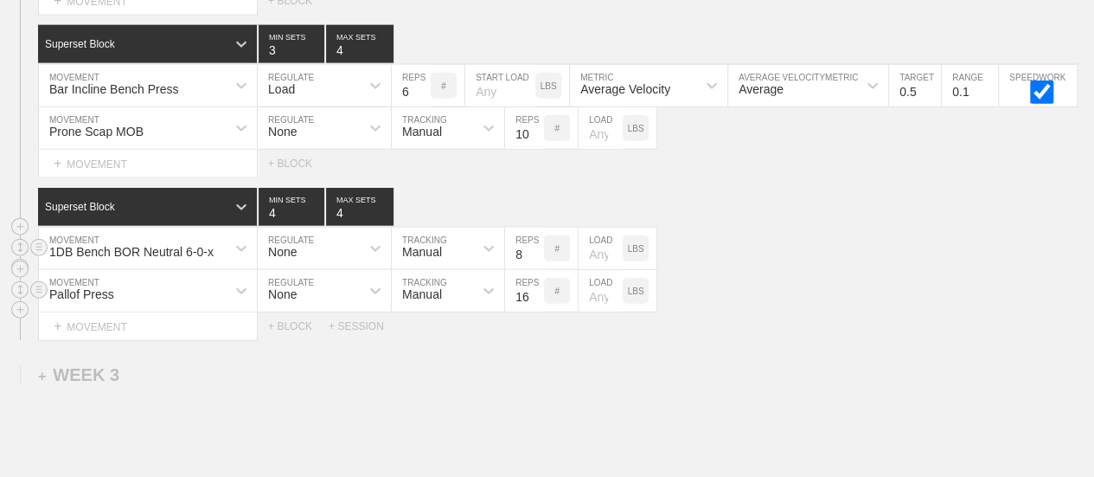
click at [793, 288] on div "Pallof Press MOVEMENT None REGULATE Manual TRACKING 16 REPS # LOAD LBS" at bounding box center [547, 291] width 1094 height 42
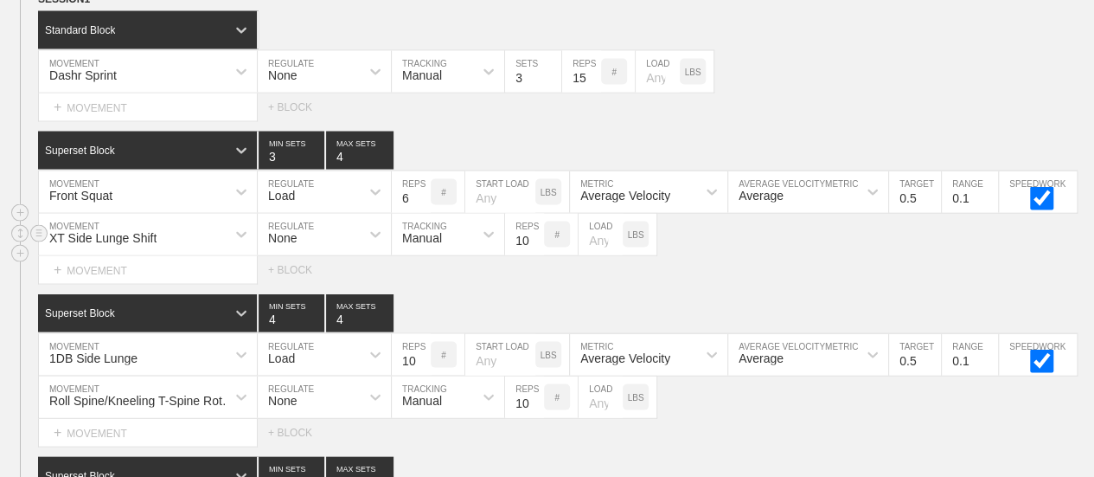
scroll to position [1625, 0]
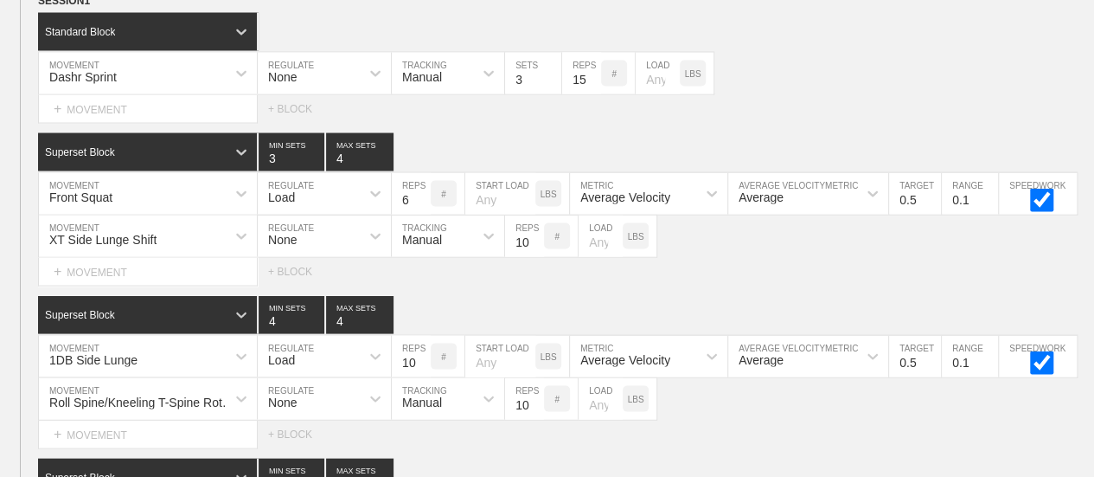
click at [760, 112] on div "Select... MOVEMENT + MOVEMENT + BLOCK" at bounding box center [547, 108] width 1094 height 28
click at [753, 108] on div "Select... MOVEMENT + MOVEMENT + BLOCK" at bounding box center [547, 108] width 1094 height 28
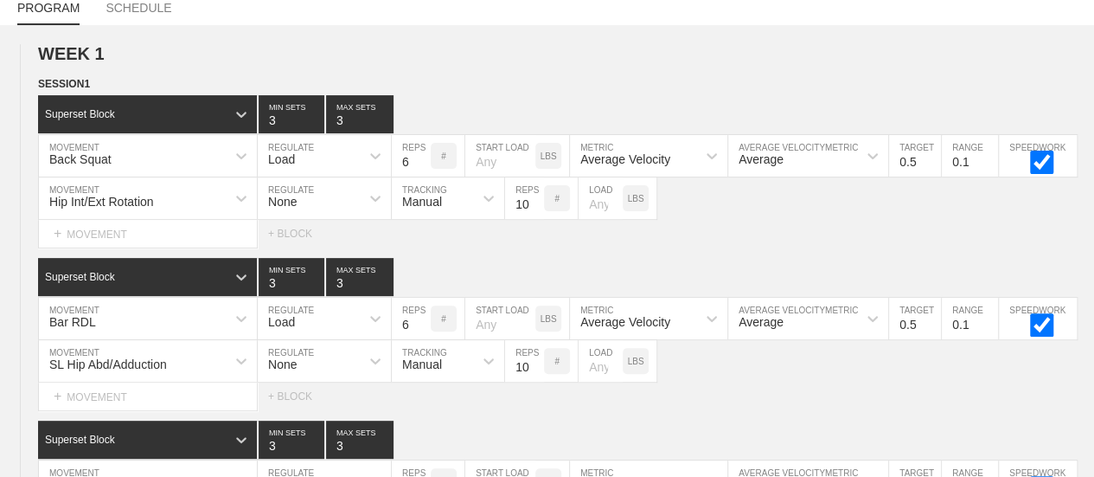
scroll to position [0, 0]
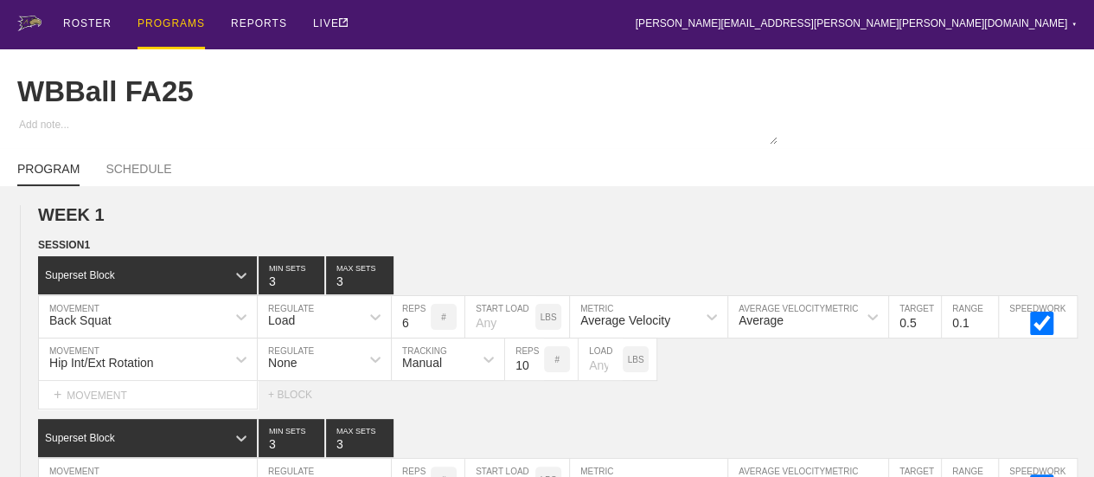
click at [163, 22] on div "PROGRAMS" at bounding box center [171, 24] width 67 height 49
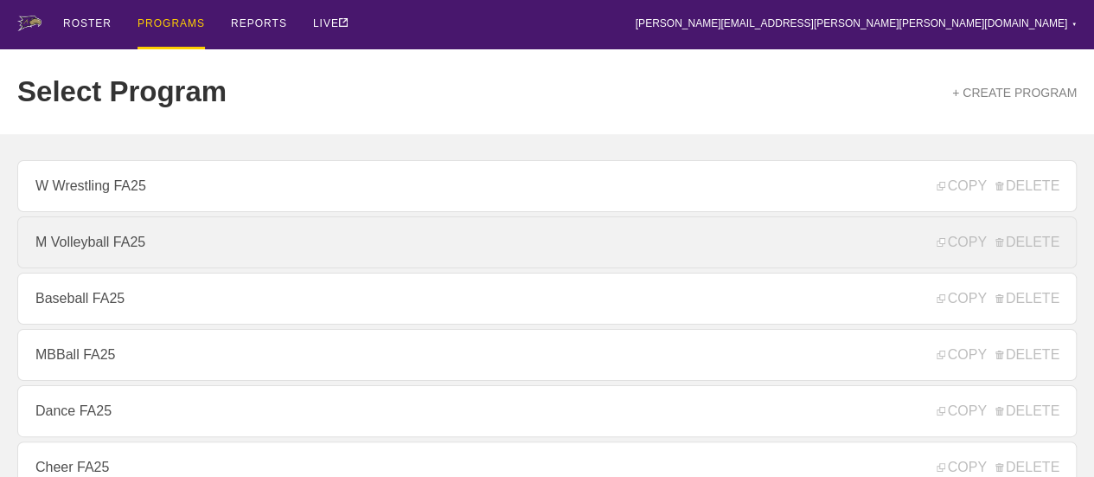
click at [112, 245] on link "M Volleyball FA25" at bounding box center [546, 242] width 1059 height 52
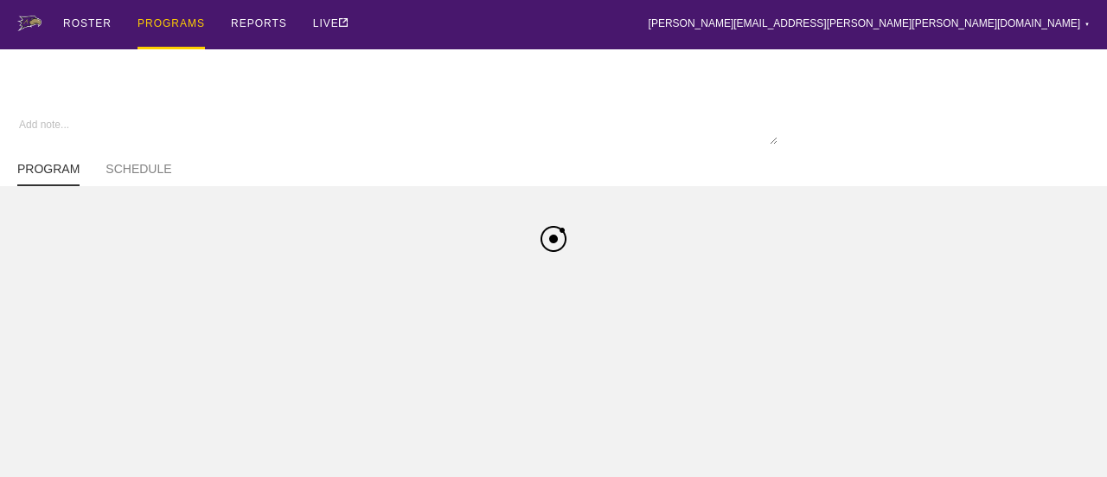
type textarea "x"
type input "M Volleyball FA25"
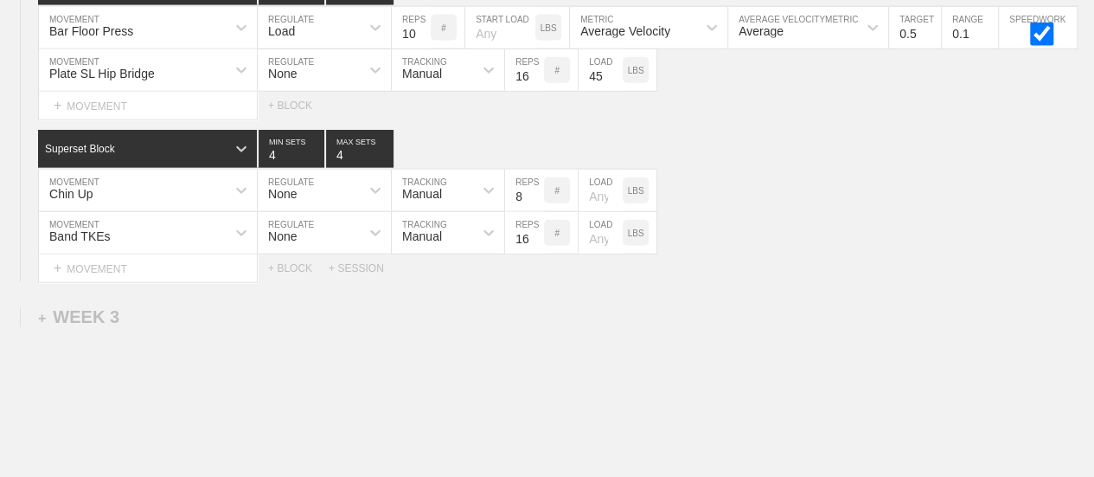
scroll to position [2110, 0]
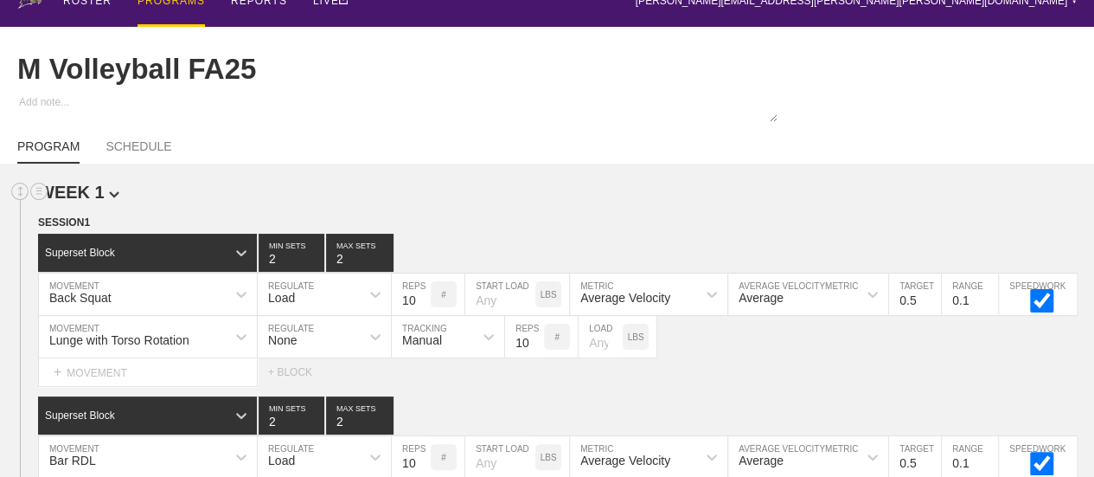
scroll to position [0, 0]
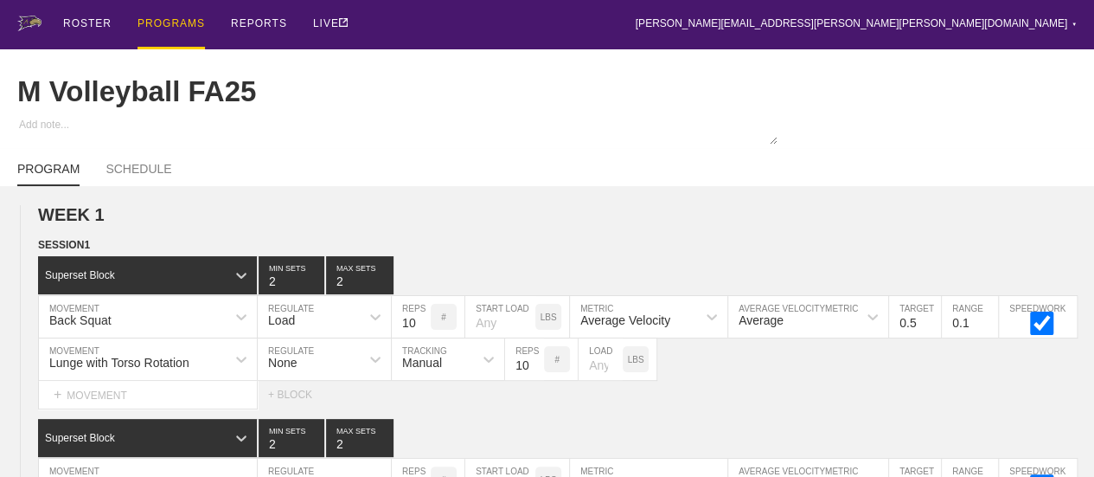
click at [168, 26] on div "PROGRAMS" at bounding box center [171, 24] width 67 height 49
